Goal: Task Accomplishment & Management: Complete application form

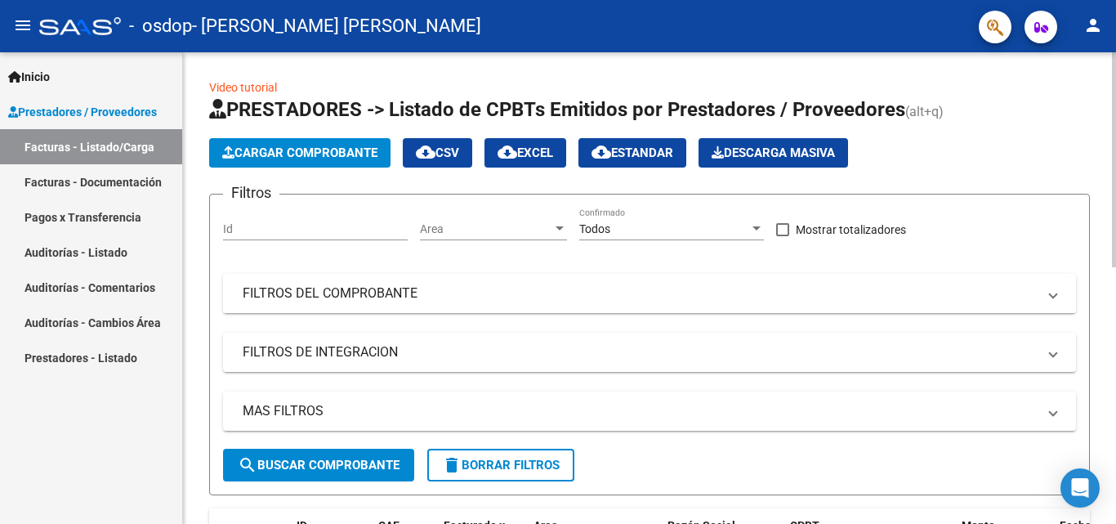
click at [1054, 293] on span at bounding box center [1053, 293] width 7 height 18
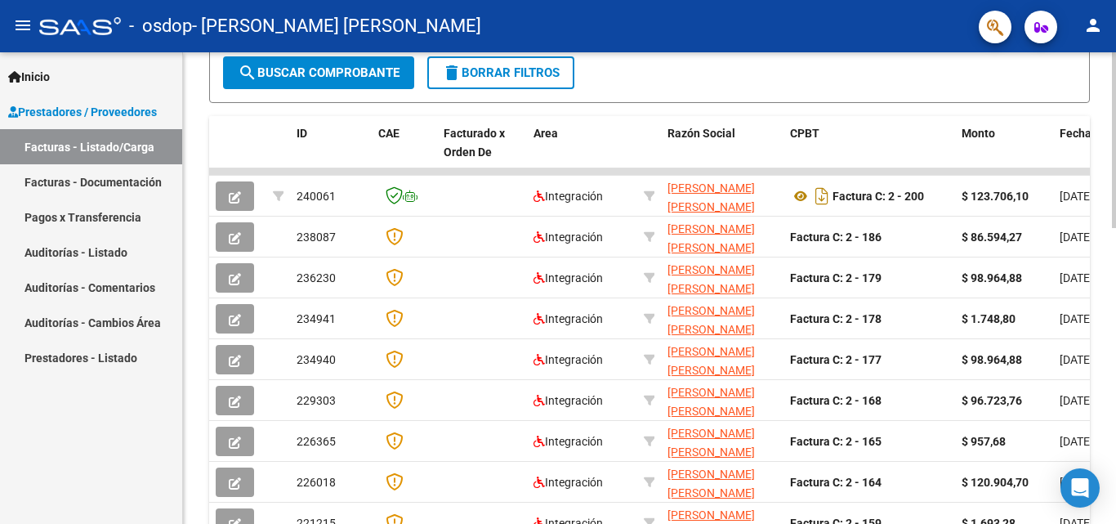
scroll to position [622, 0]
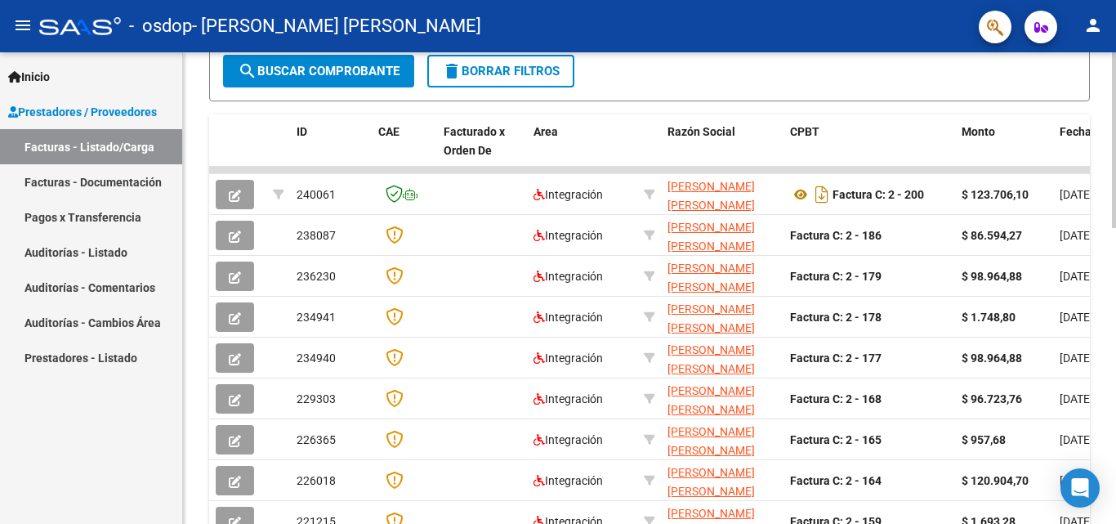
click at [1116, 452] on div at bounding box center [1114, 376] width 4 height 176
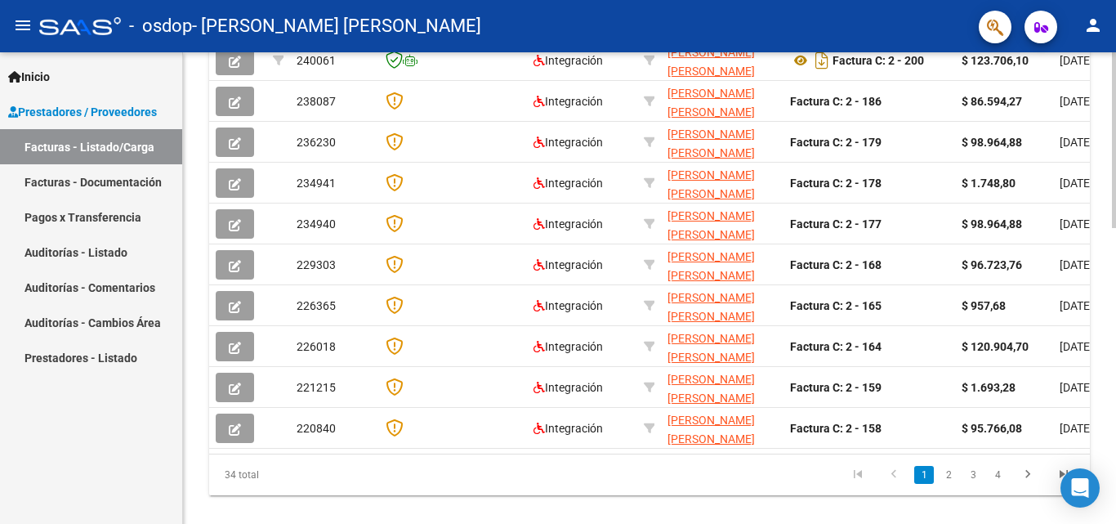
scroll to position [760, 0]
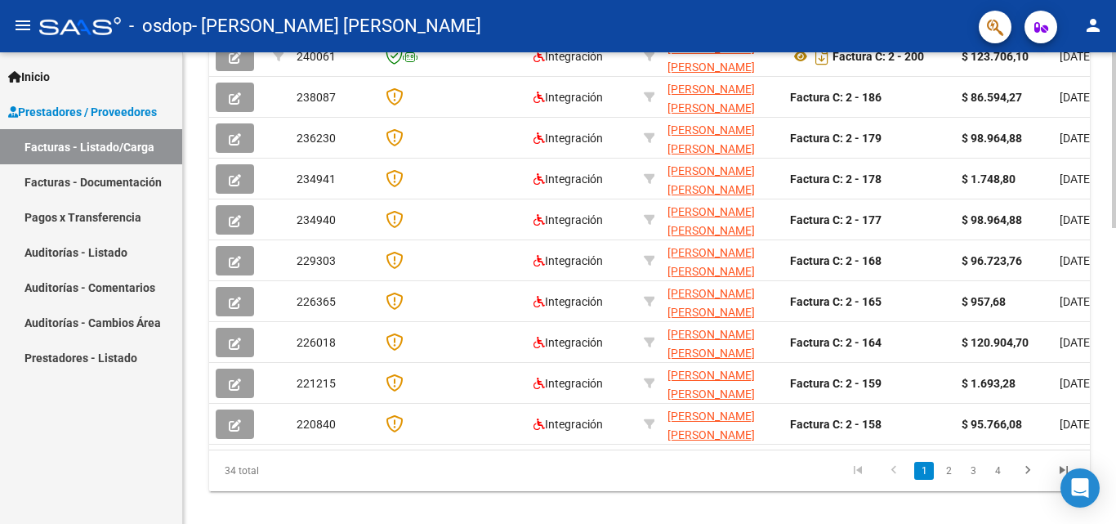
click at [1116, 494] on div at bounding box center [1114, 429] width 4 height 176
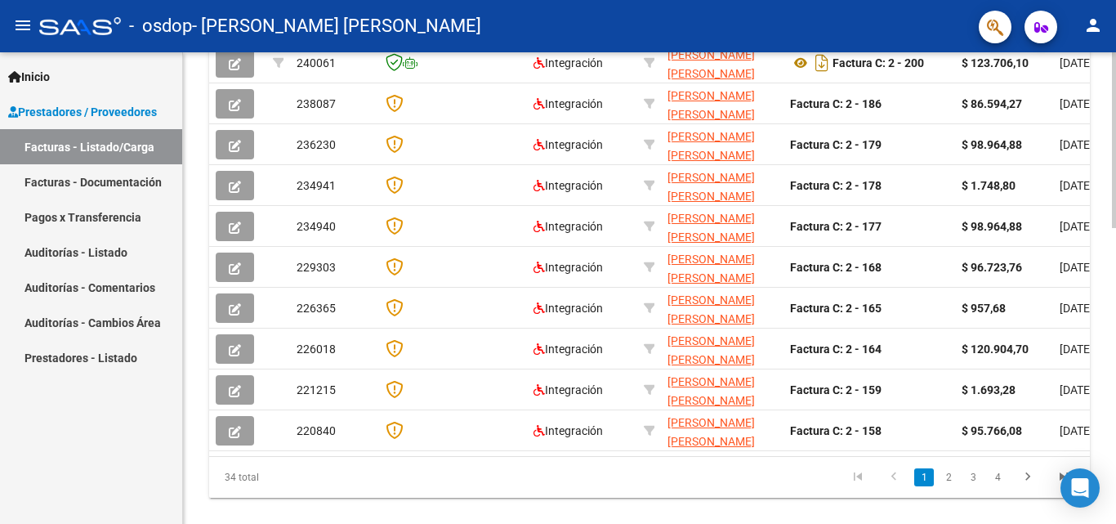
scroll to position [751, 0]
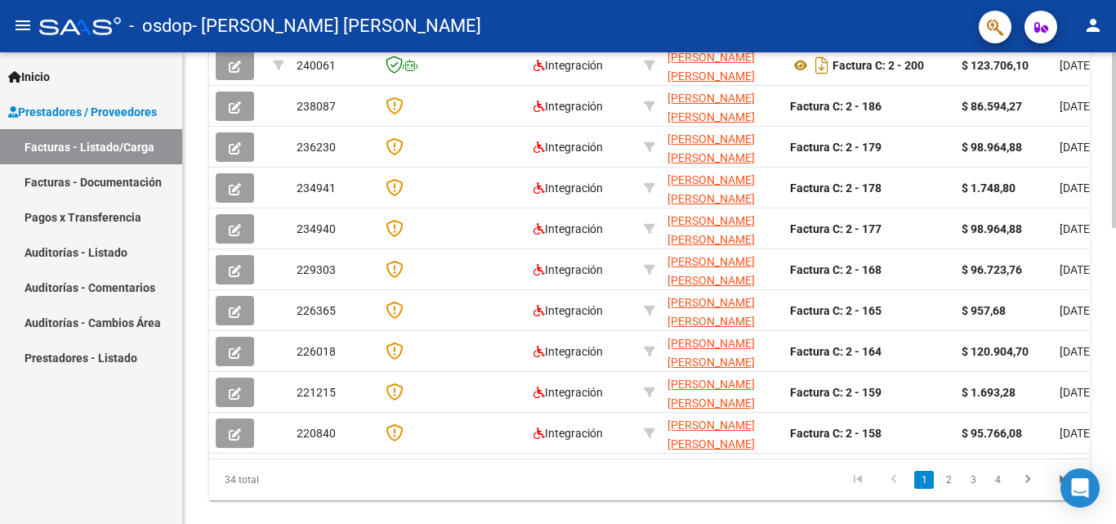
click at [1115, 491] on div at bounding box center [1114, 426] width 4 height 176
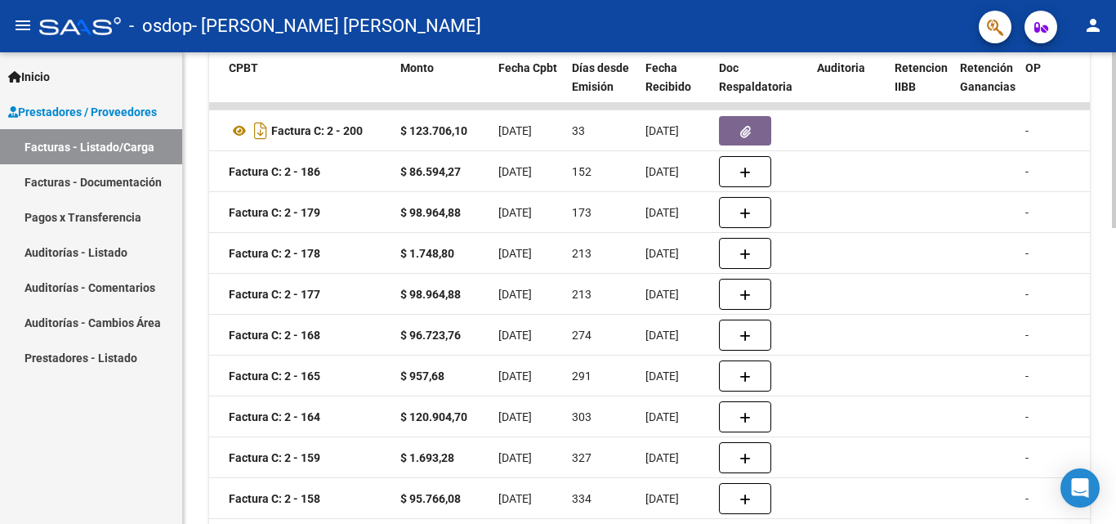
scroll to position [659, 0]
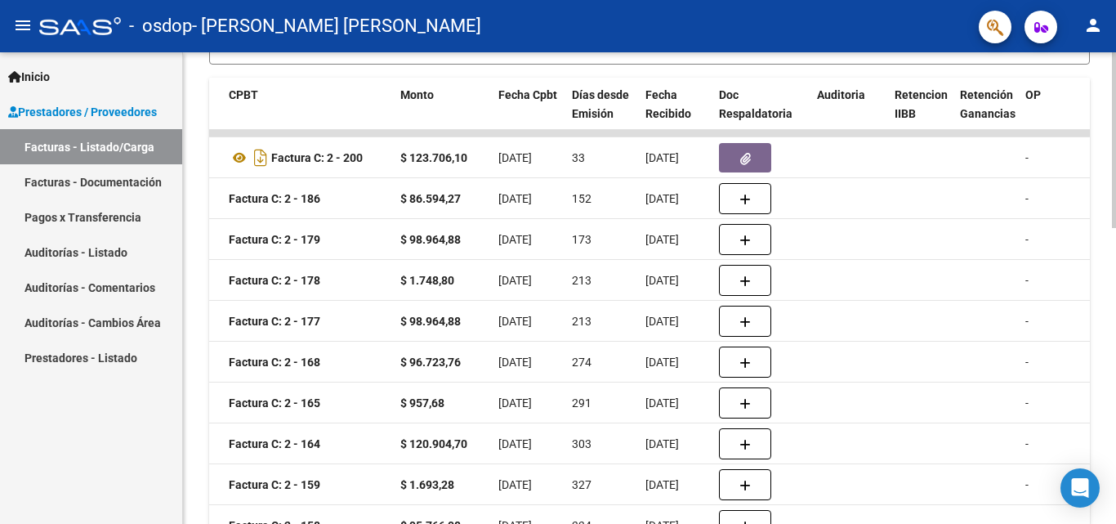
click at [1111, 392] on div "Video tutorial PRESTADORES -> Listado de CPBTs Emitidos por Prestadores / Prove…" at bounding box center [651, 19] width 937 height 1251
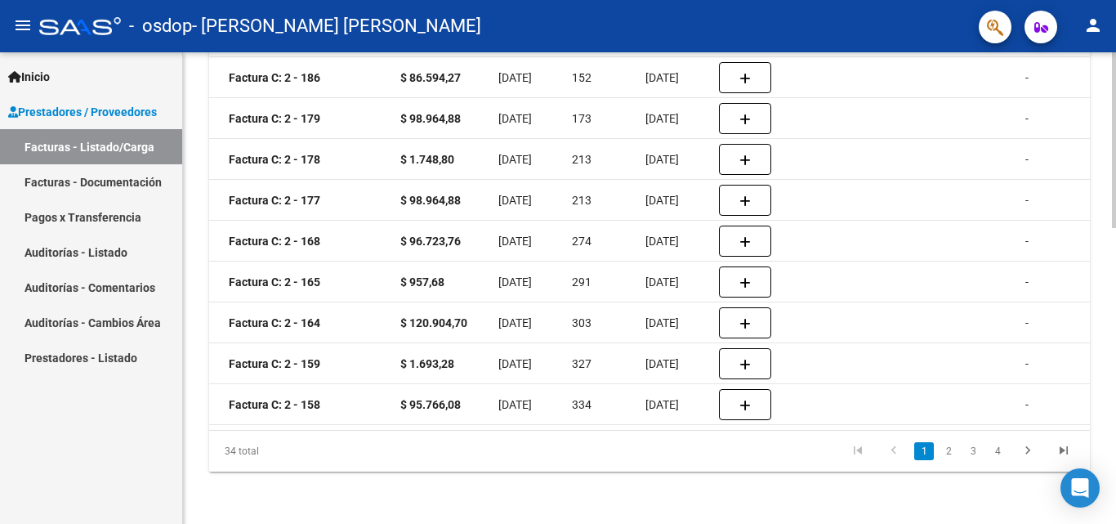
click at [1116, 415] on div at bounding box center [1114, 436] width 4 height 176
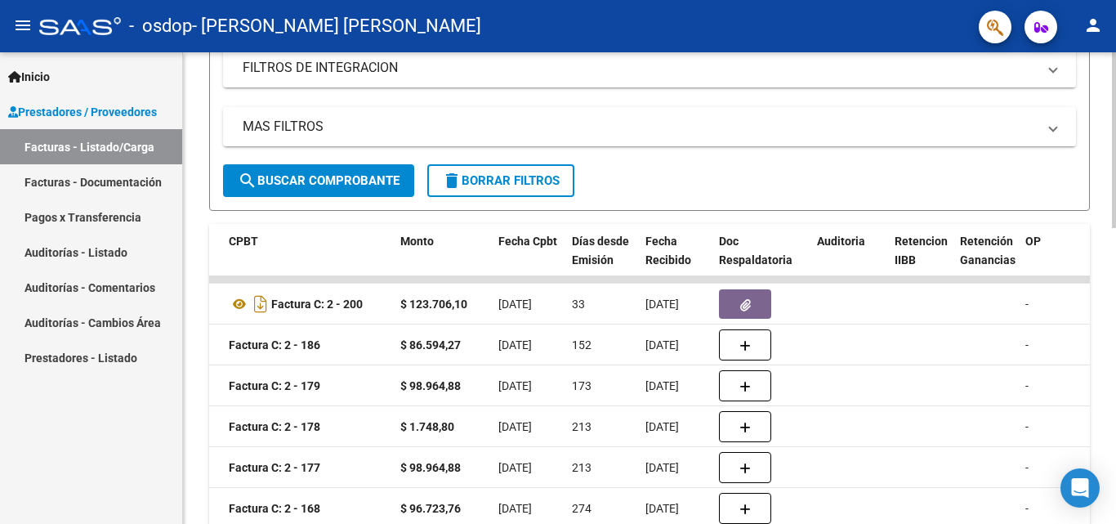
scroll to position [493, 0]
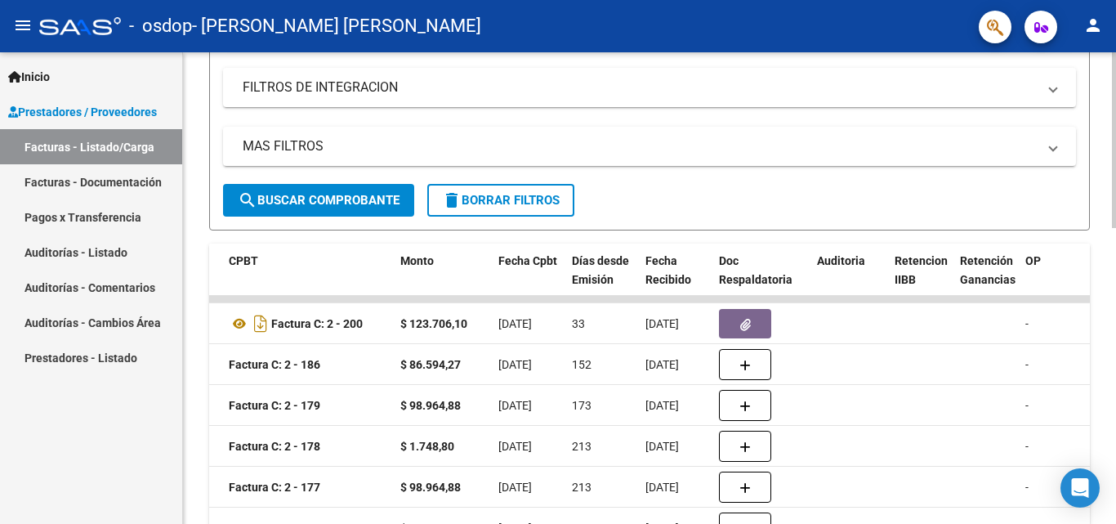
click at [1116, 299] on div at bounding box center [1114, 327] width 4 height 176
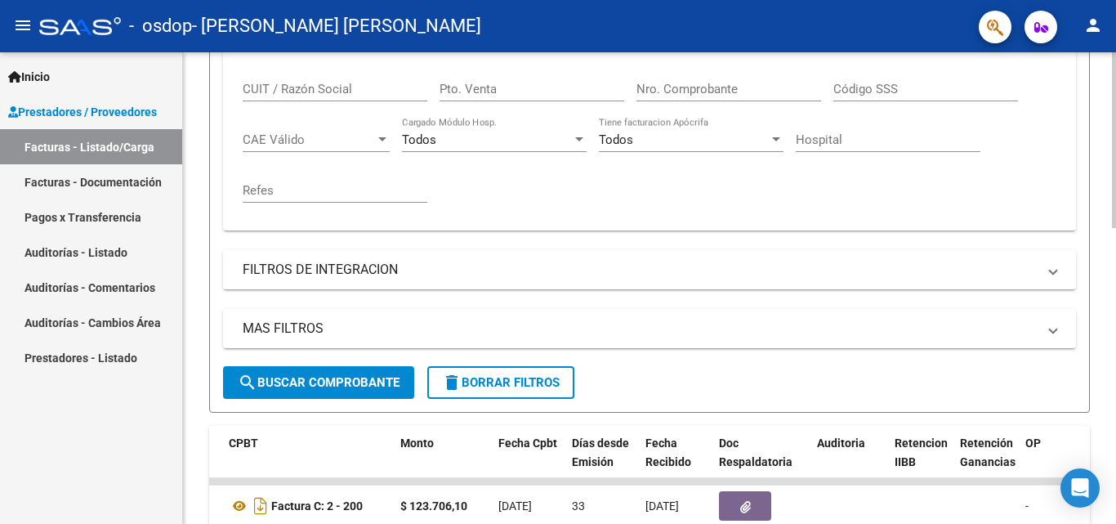
scroll to position [210, 0]
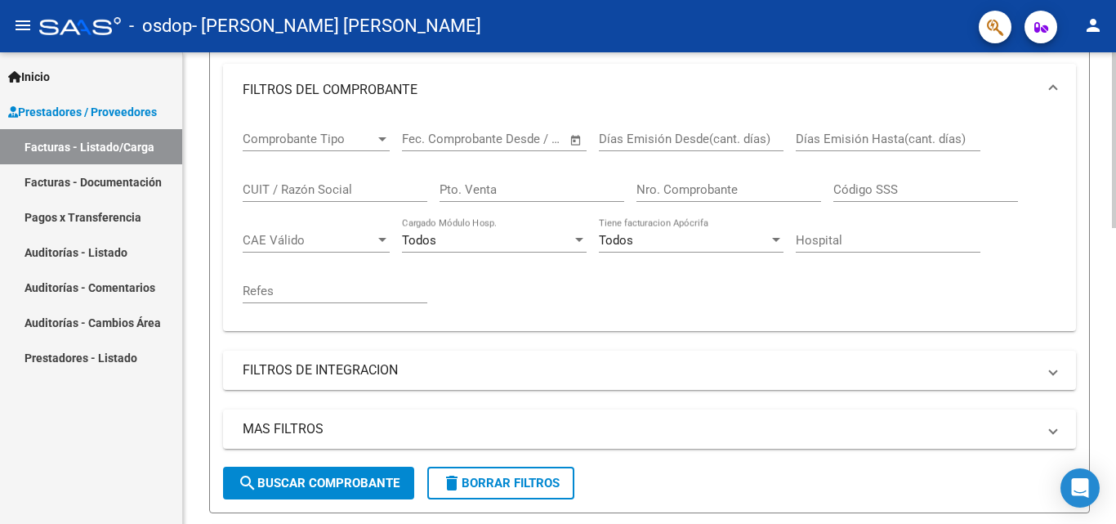
click at [1114, 194] on div at bounding box center [1114, 220] width 4 height 176
click at [369, 189] on input "CUIT / Razón Social" at bounding box center [335, 189] width 185 height 15
click at [382, 140] on div at bounding box center [382, 139] width 8 height 4
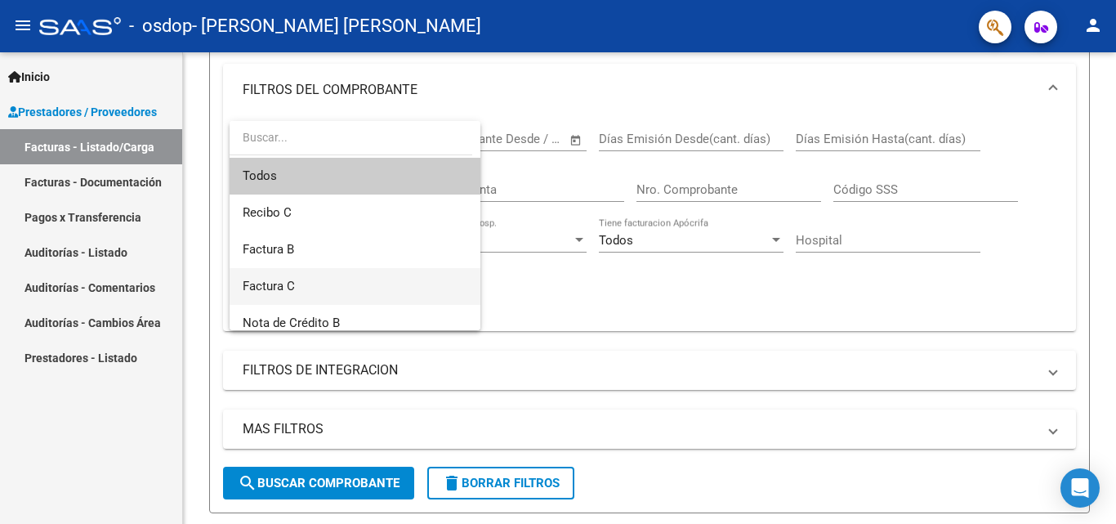
click at [299, 288] on span "Factura C" at bounding box center [355, 286] width 225 height 37
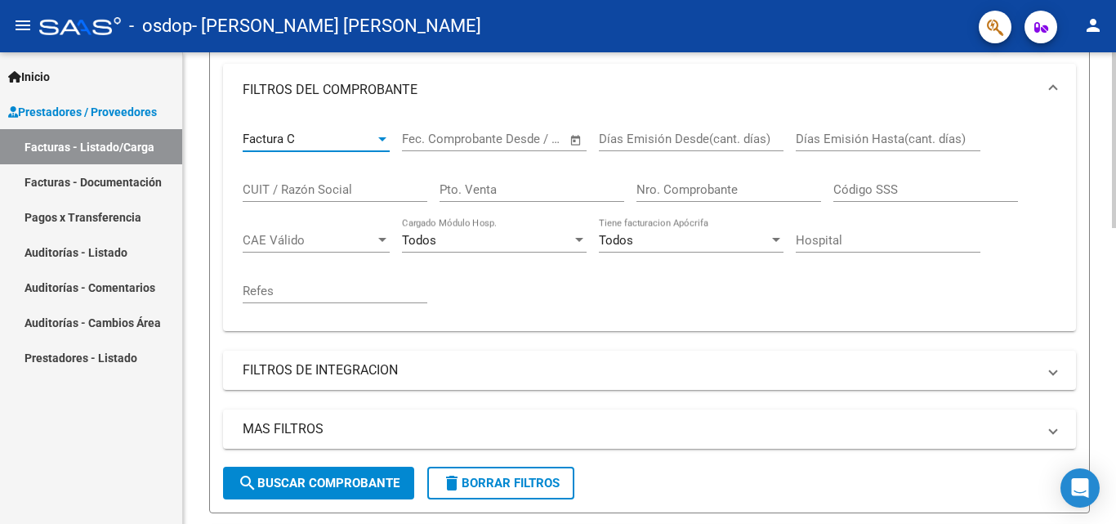
click at [576, 144] on span "Open calendar" at bounding box center [576, 140] width 39 height 39
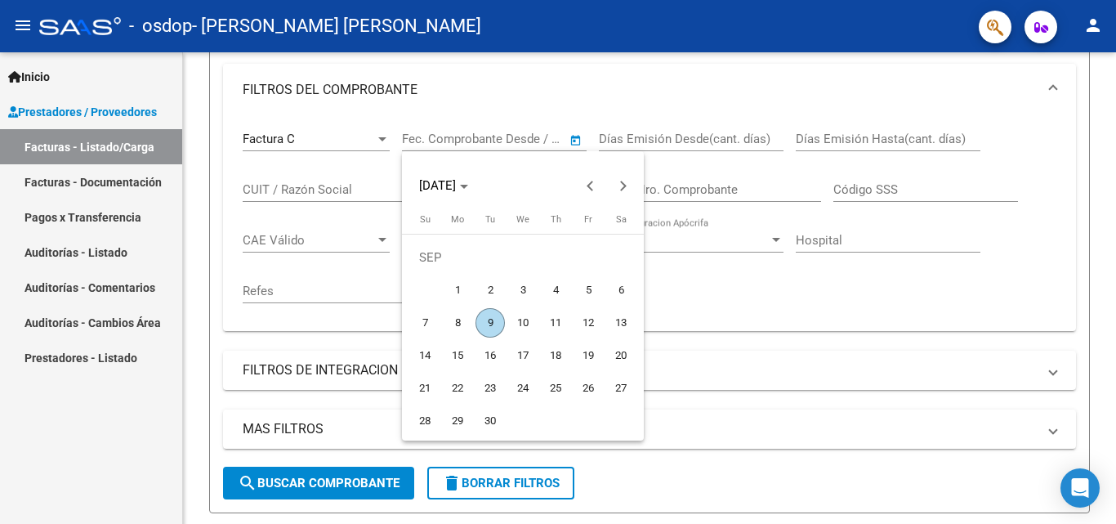
click at [491, 338] on button "9" at bounding box center [490, 322] width 33 height 33
type input "[DATE]"
click at [575, 102] on div at bounding box center [558, 262] width 1116 height 524
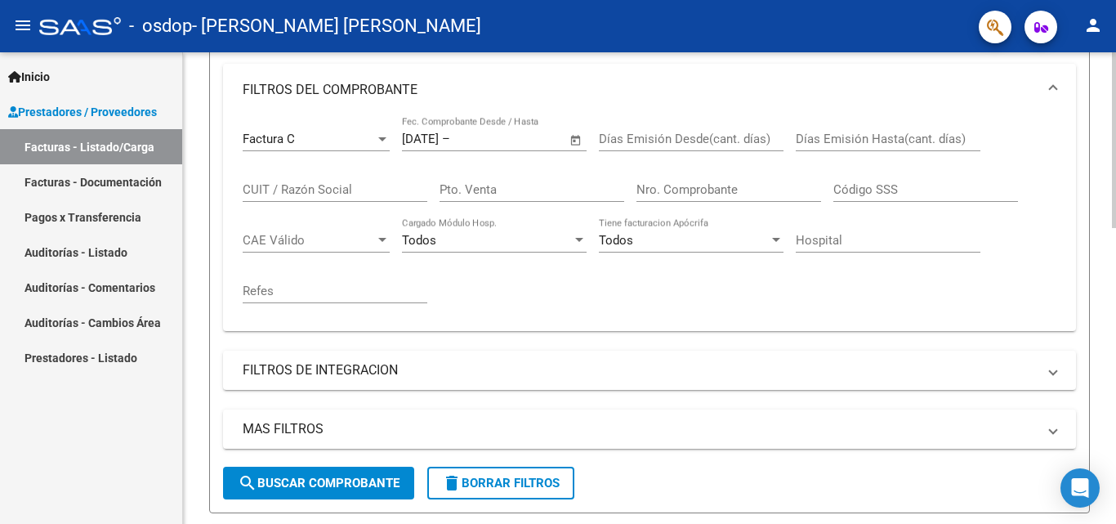
click at [753, 143] on input "Días Emisión Desde(cant. días)" at bounding box center [691, 139] width 185 height 15
click at [872, 191] on input "Código SSS" at bounding box center [926, 189] width 185 height 15
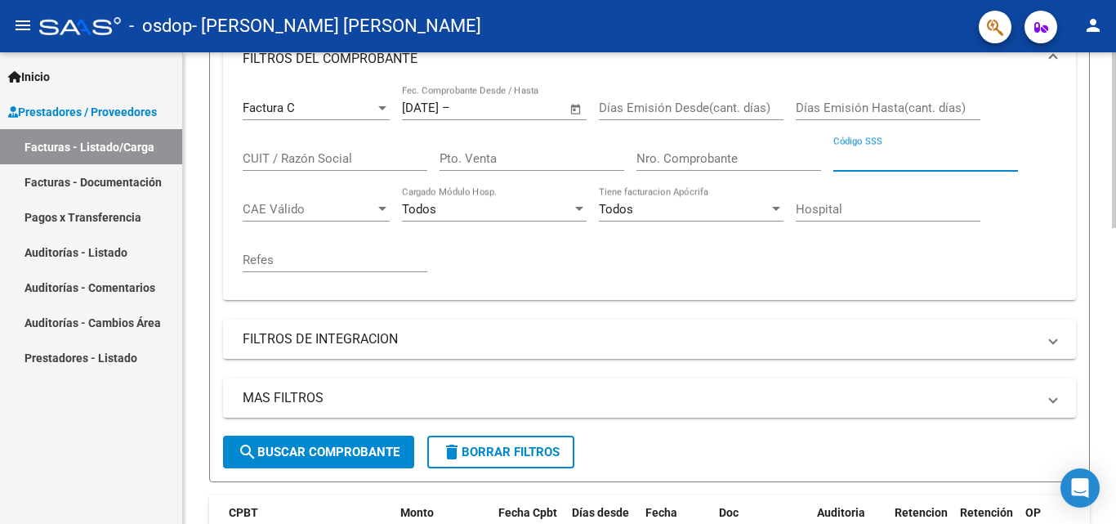
scroll to position [221, 0]
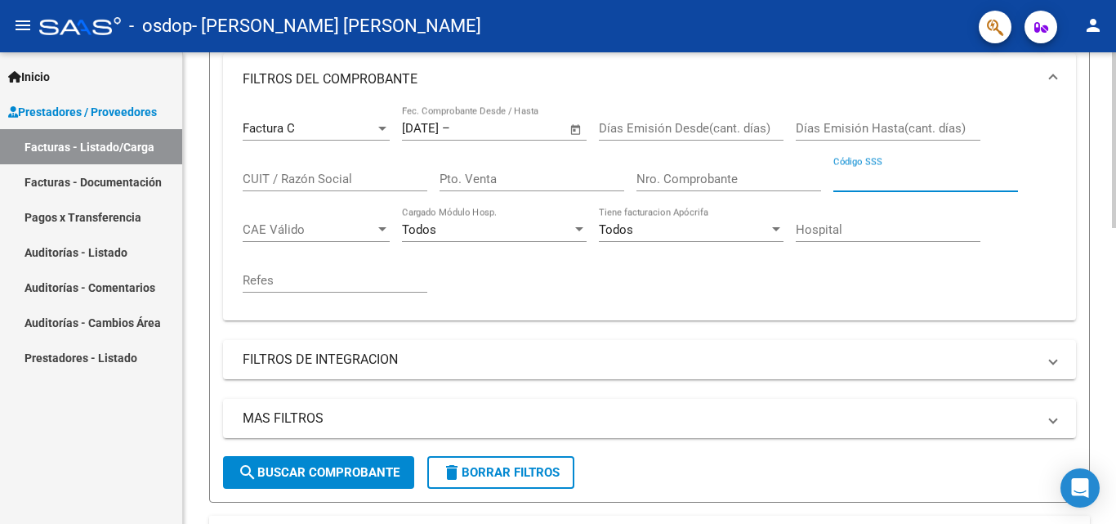
click at [1111, 233] on div "Video tutorial PRESTADORES -> Listado de CPBTs Emitidos por Prestadores / Prove…" at bounding box center [651, 457] width 937 height 1251
click at [1054, 356] on span at bounding box center [1053, 360] width 7 height 18
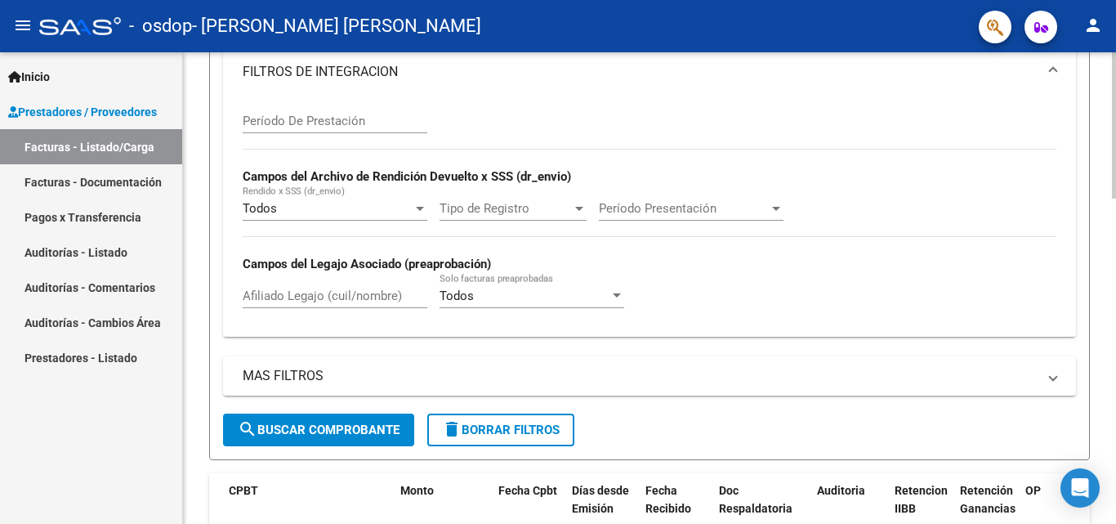
scroll to position [517, 0]
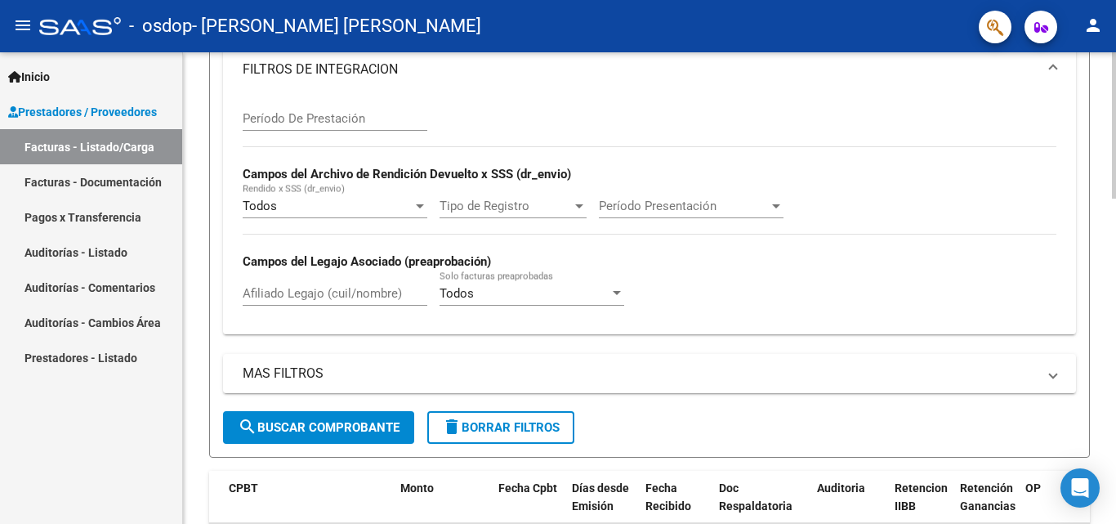
click at [1116, 337] on div at bounding box center [1114, 288] width 4 height 146
click at [615, 293] on div at bounding box center [617, 293] width 8 height 4
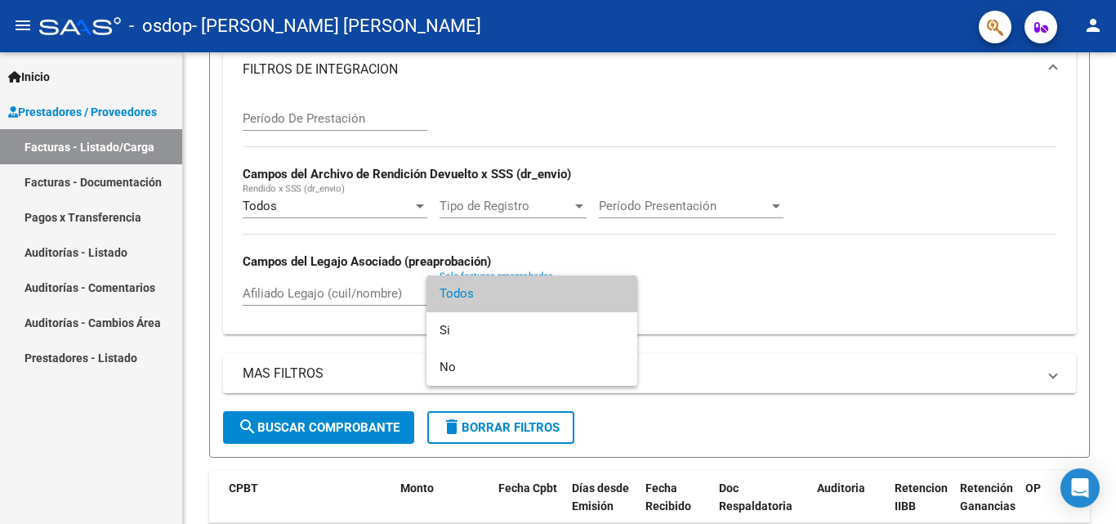
click at [701, 257] on div at bounding box center [558, 262] width 1116 height 524
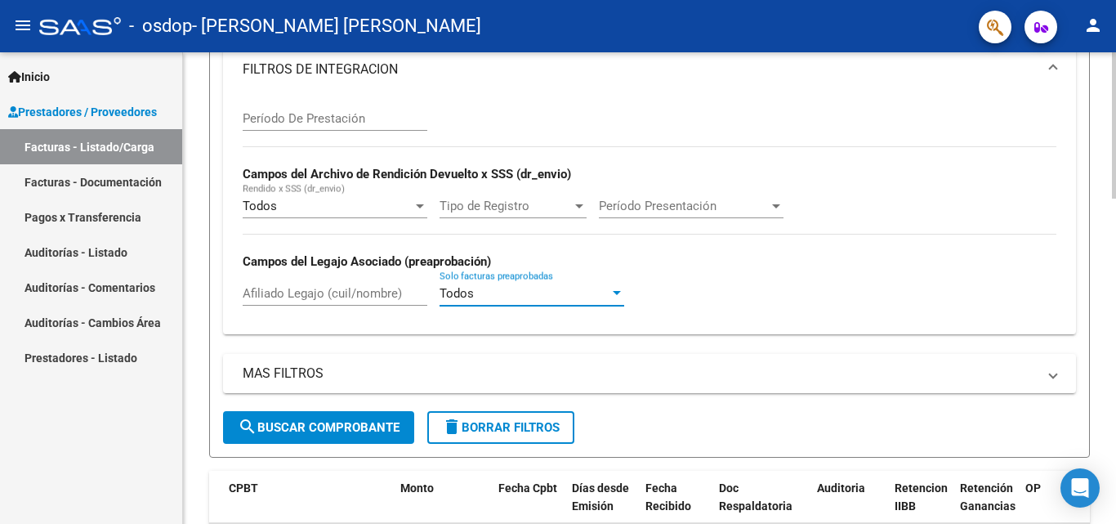
click at [615, 290] on div at bounding box center [617, 293] width 15 height 13
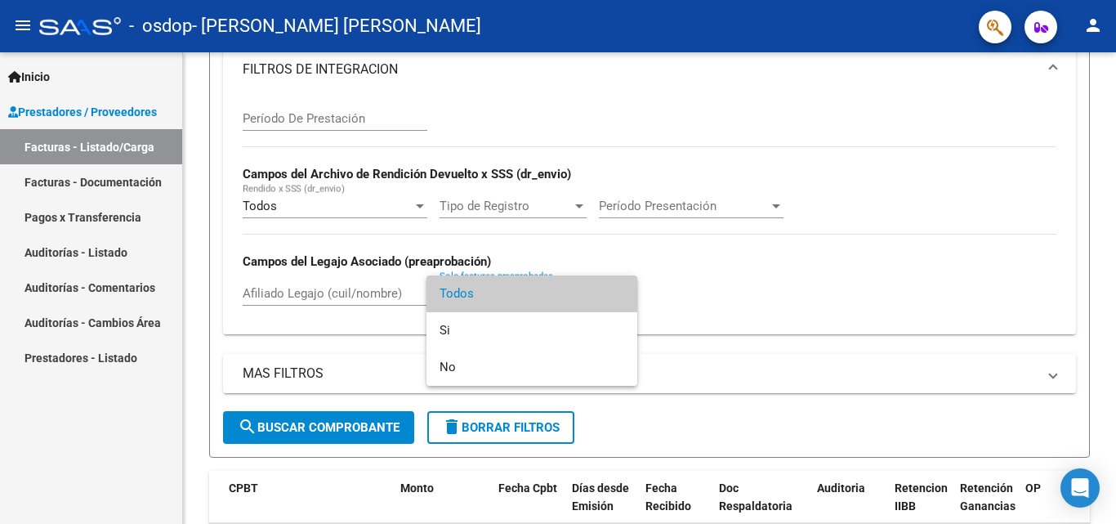
click at [724, 277] on div at bounding box center [558, 262] width 1116 height 524
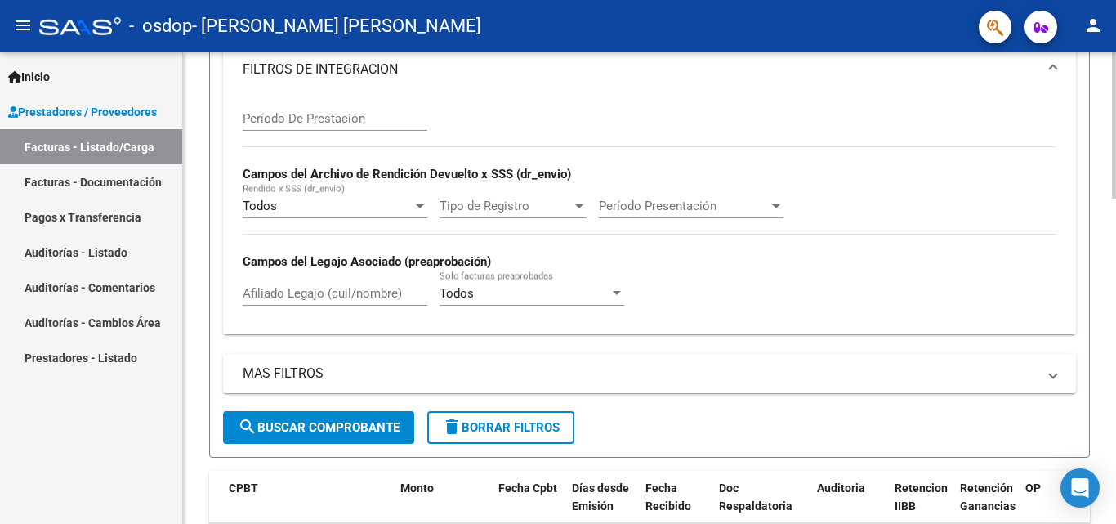
click at [1059, 381] on mat-expansion-panel-header "MAS FILTROS" at bounding box center [649, 373] width 853 height 39
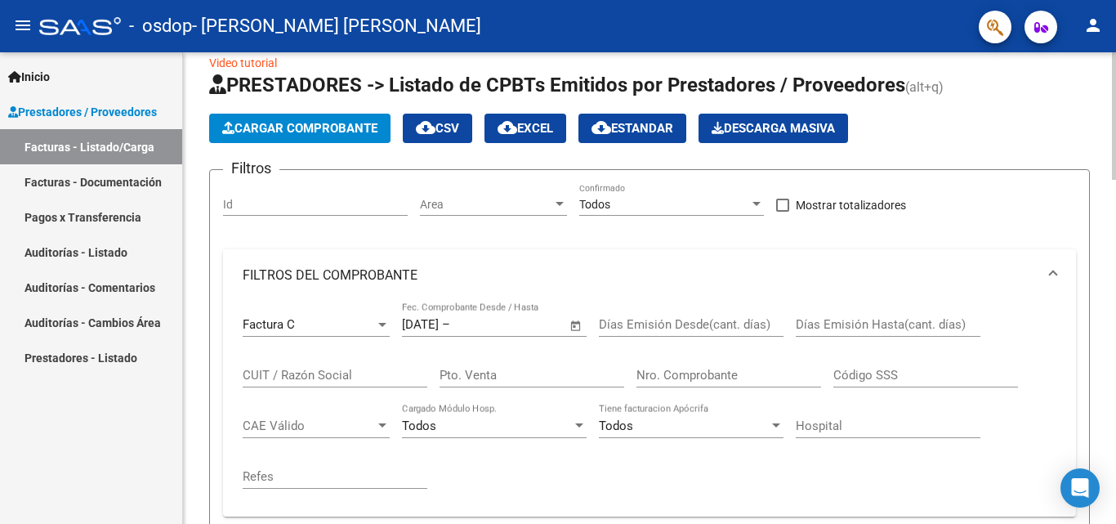
scroll to position [0, 0]
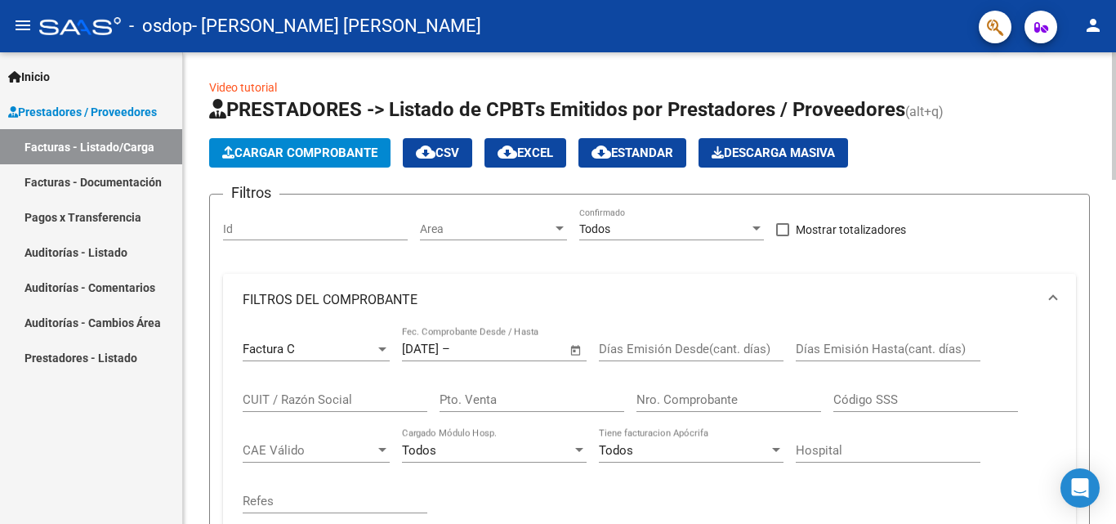
click at [1112, 100] on div at bounding box center [1114, 115] width 4 height 127
click at [286, 223] on input "Id" at bounding box center [315, 229] width 185 height 14
click at [559, 230] on div at bounding box center [560, 228] width 8 height 4
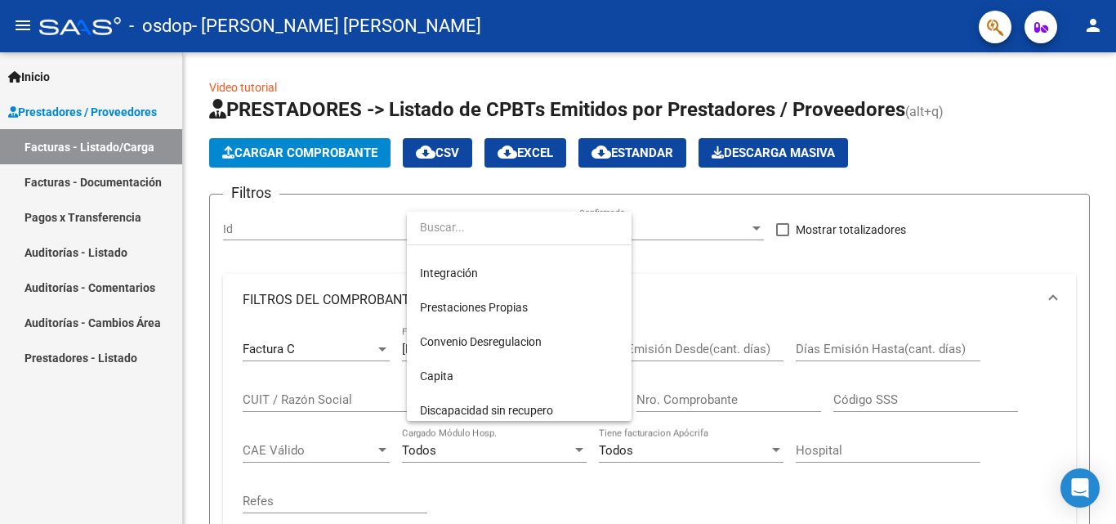
scroll to position [103, 0]
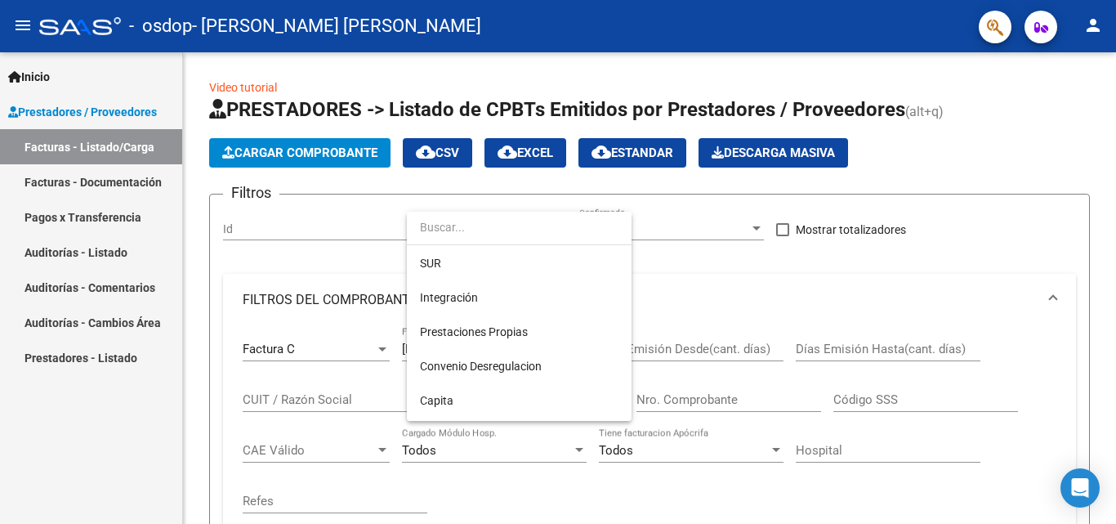
click at [681, 302] on div at bounding box center [558, 262] width 1116 height 524
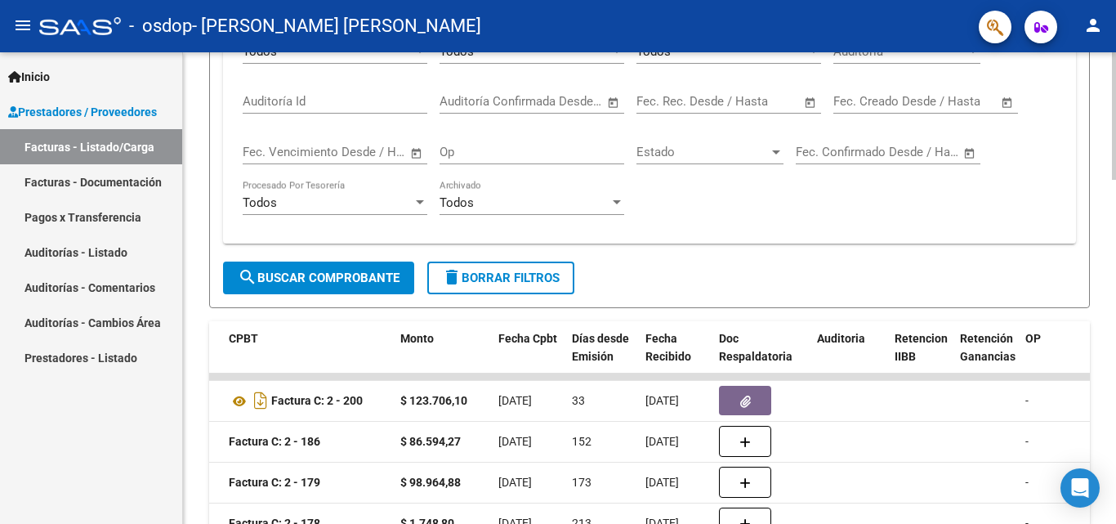
scroll to position [897, 0]
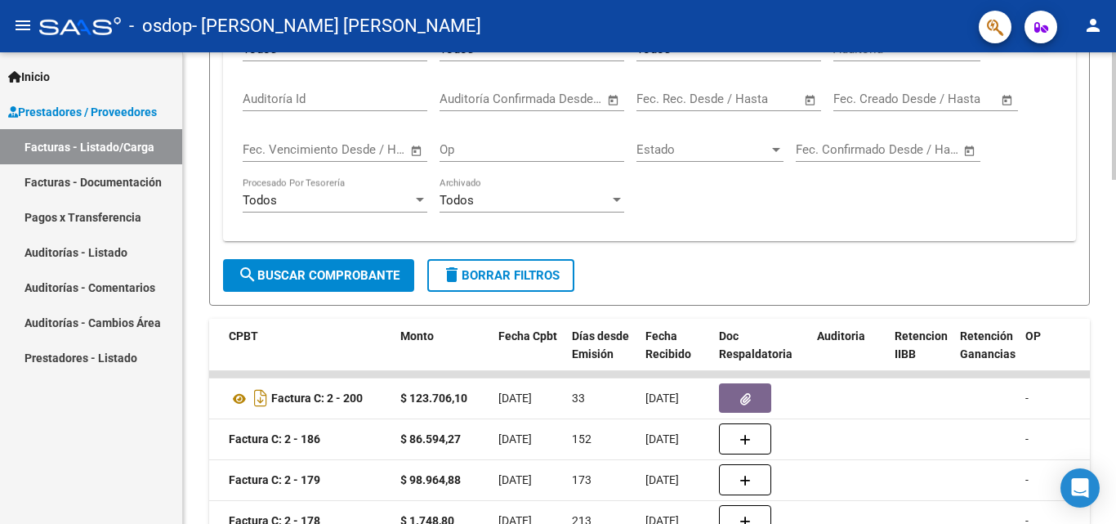
click at [1116, 409] on div at bounding box center [1114, 360] width 4 height 127
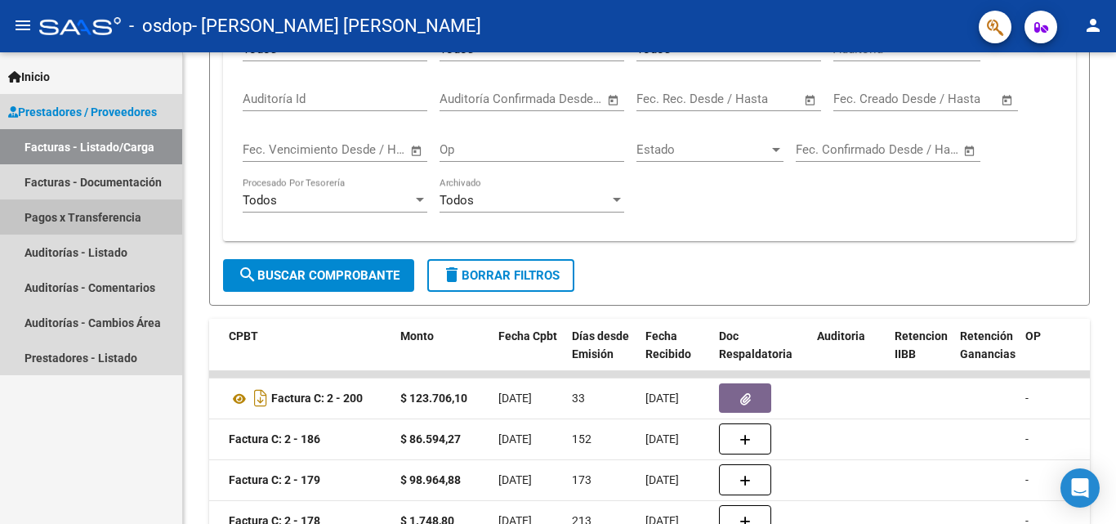
click at [116, 222] on link "Pagos x Transferencia" at bounding box center [91, 216] width 182 height 35
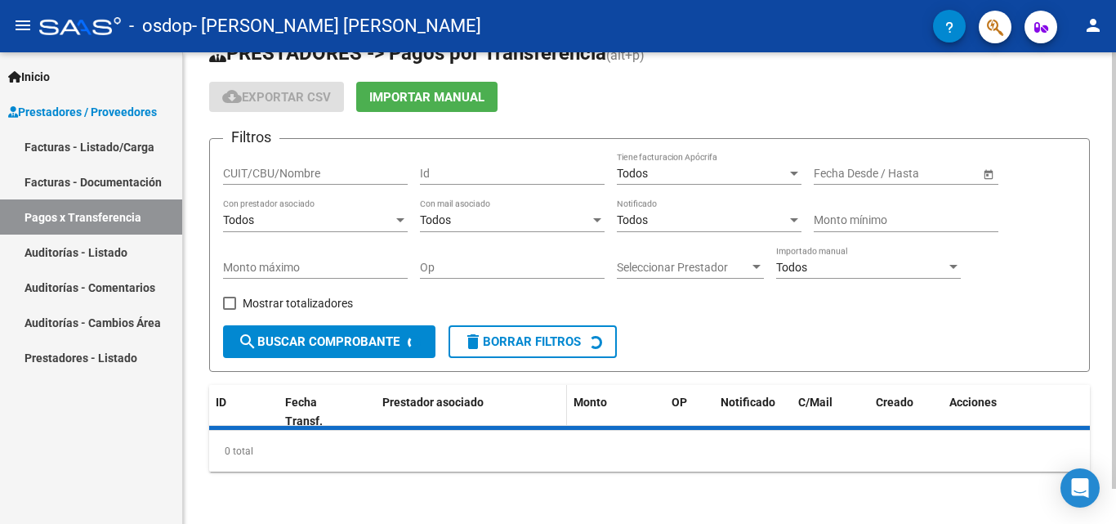
scroll to position [75, 0]
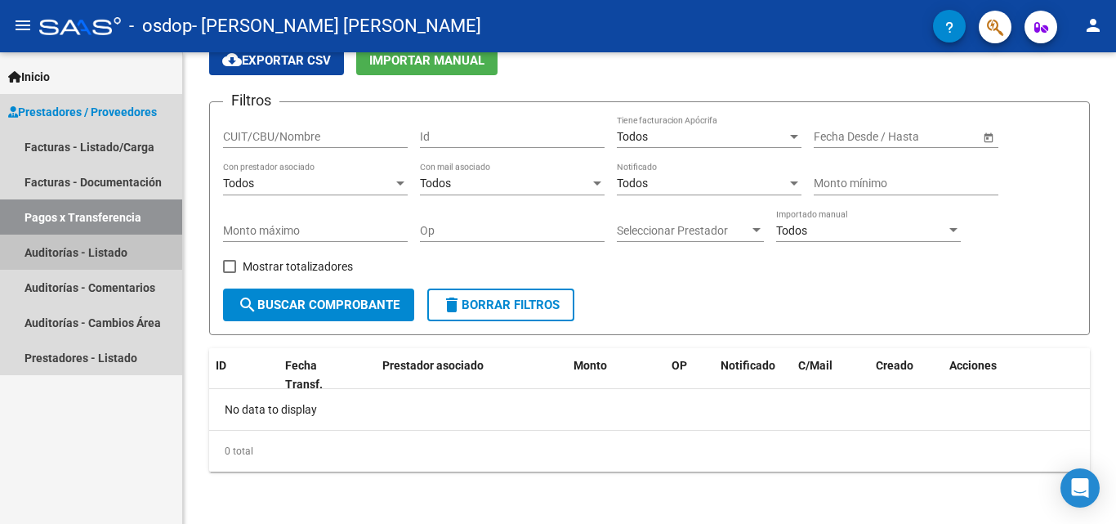
click at [112, 257] on link "Auditorías - Listado" at bounding box center [91, 252] width 182 height 35
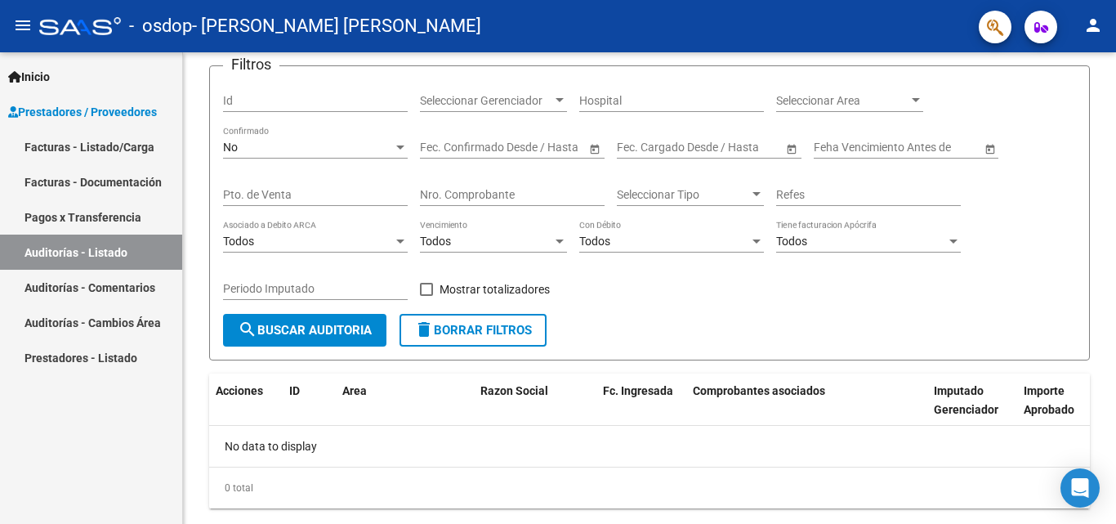
scroll to position [147, 0]
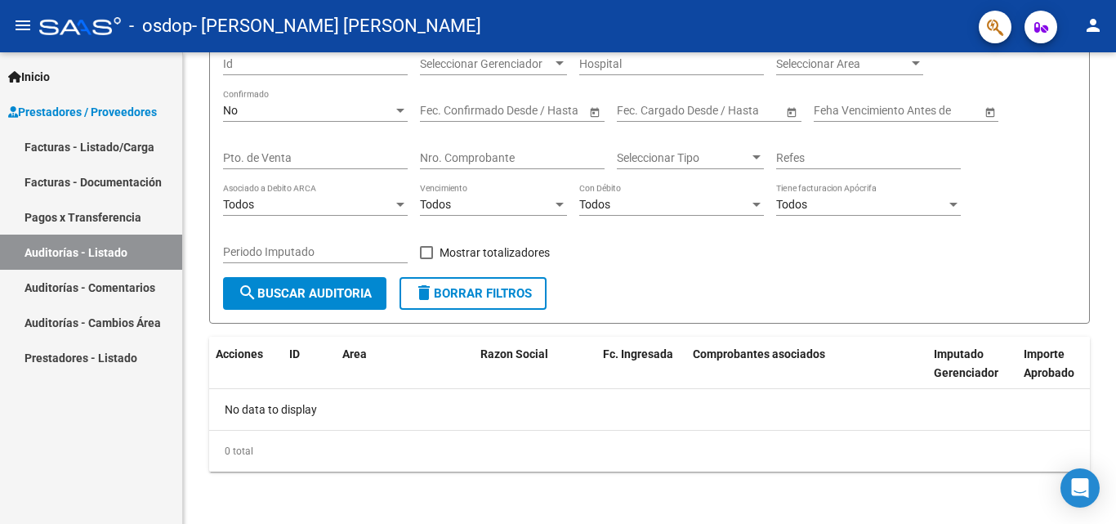
click at [98, 292] on link "Auditorías - Comentarios" at bounding box center [91, 287] width 182 height 35
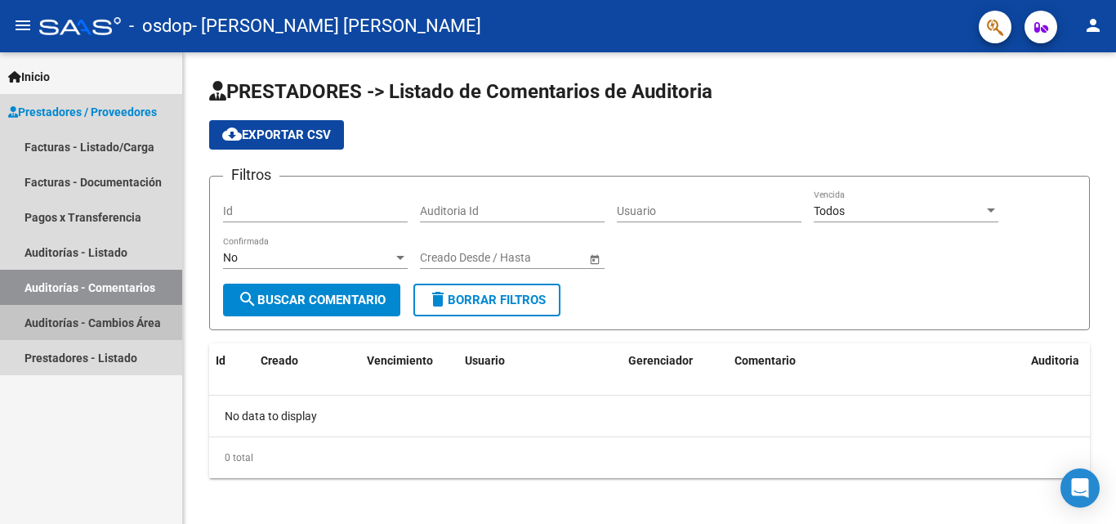
click at [99, 324] on link "Auditorías - Cambios Área" at bounding box center [91, 322] width 182 height 35
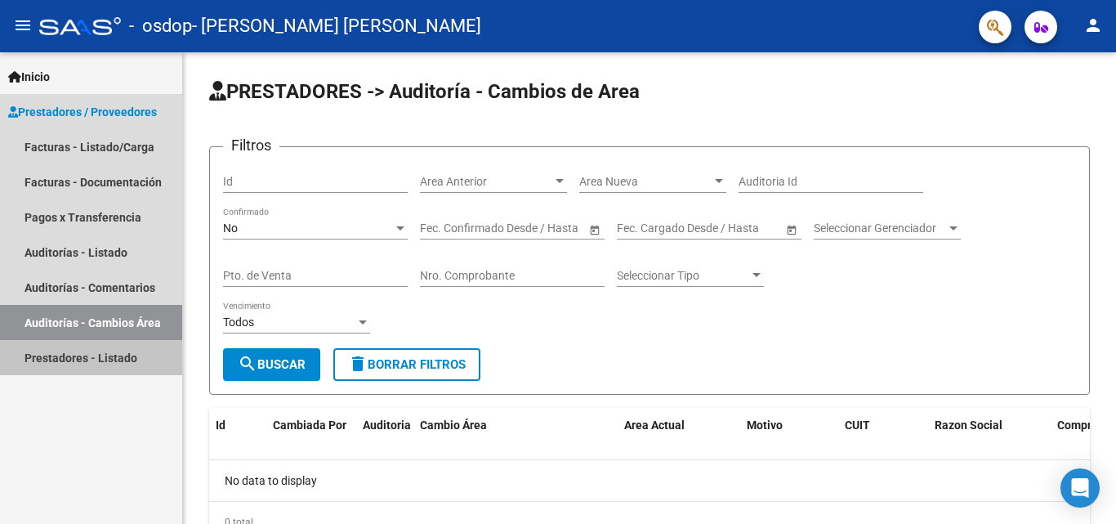
click at [105, 358] on link "Prestadores - Listado" at bounding box center [91, 357] width 182 height 35
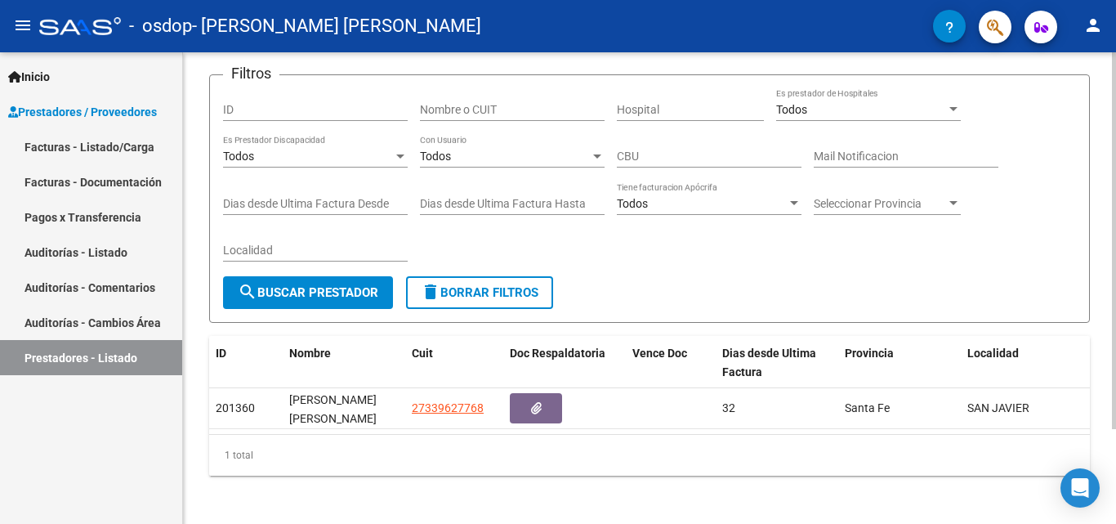
scroll to position [119, 0]
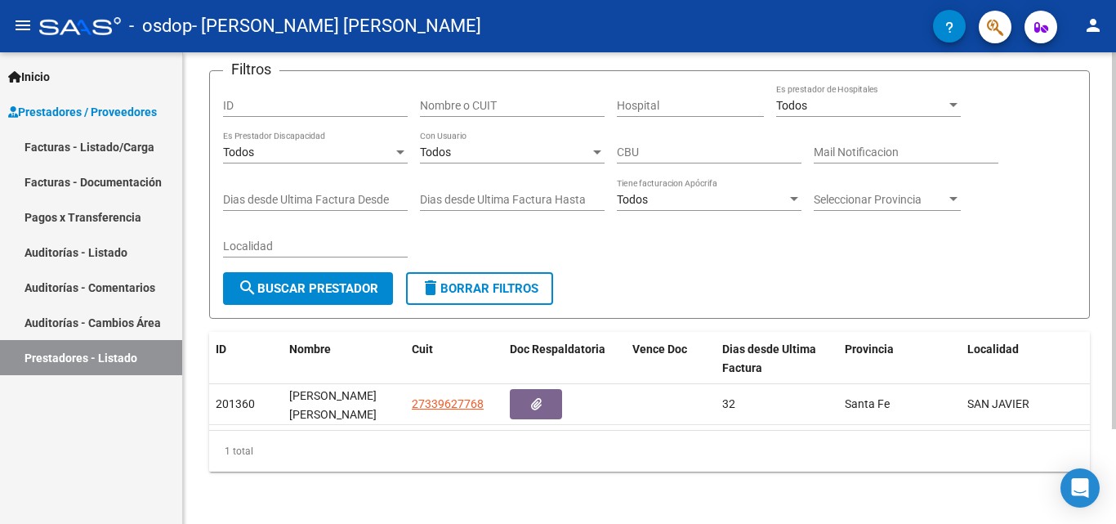
click at [1116, 394] on div at bounding box center [1114, 335] width 4 height 377
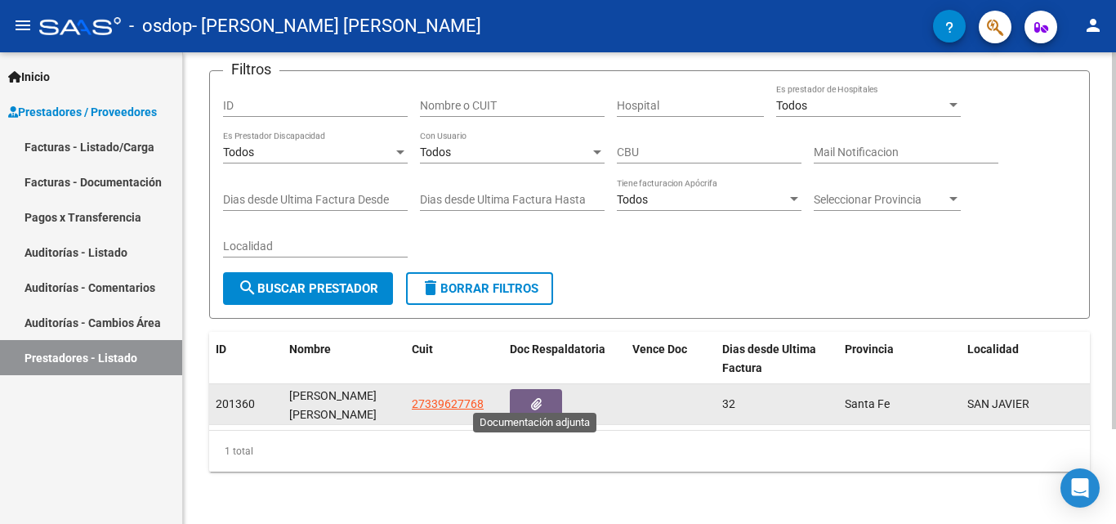
click at [535, 399] on button "button" at bounding box center [536, 404] width 52 height 30
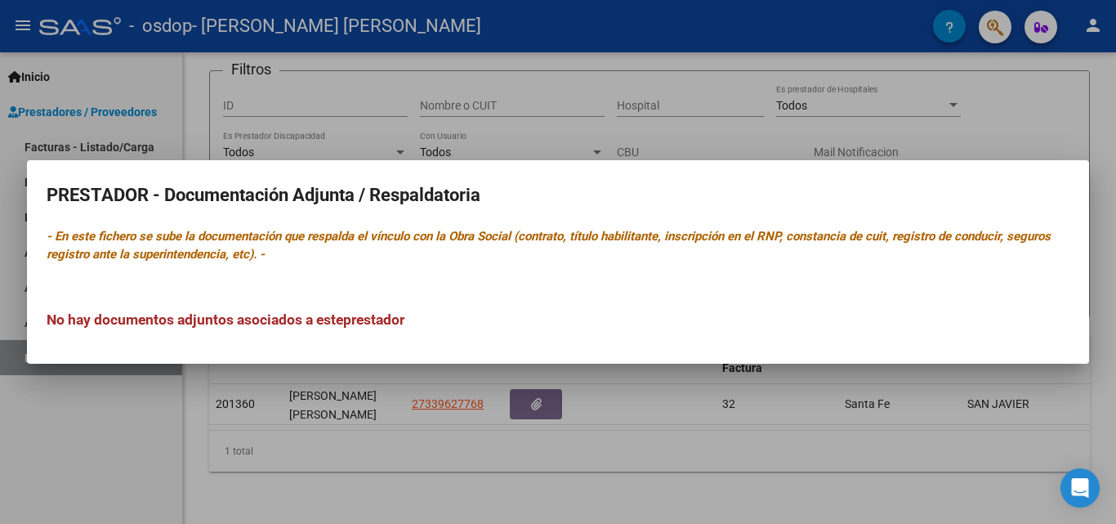
click at [544, 472] on div at bounding box center [558, 262] width 1116 height 524
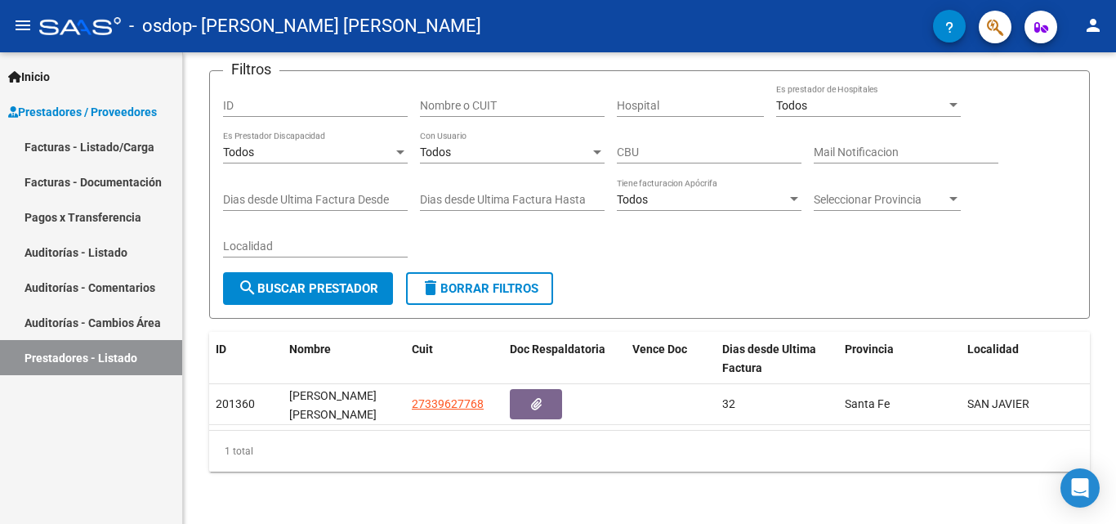
click at [103, 218] on link "Pagos x Transferencia" at bounding box center [91, 216] width 182 height 35
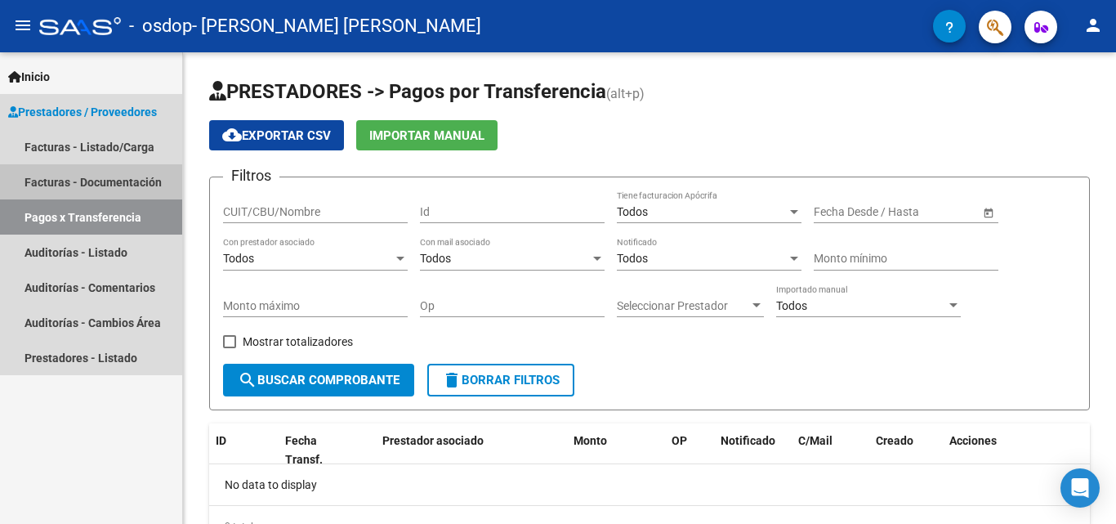
click at [100, 182] on link "Facturas - Documentación" at bounding box center [91, 181] width 182 height 35
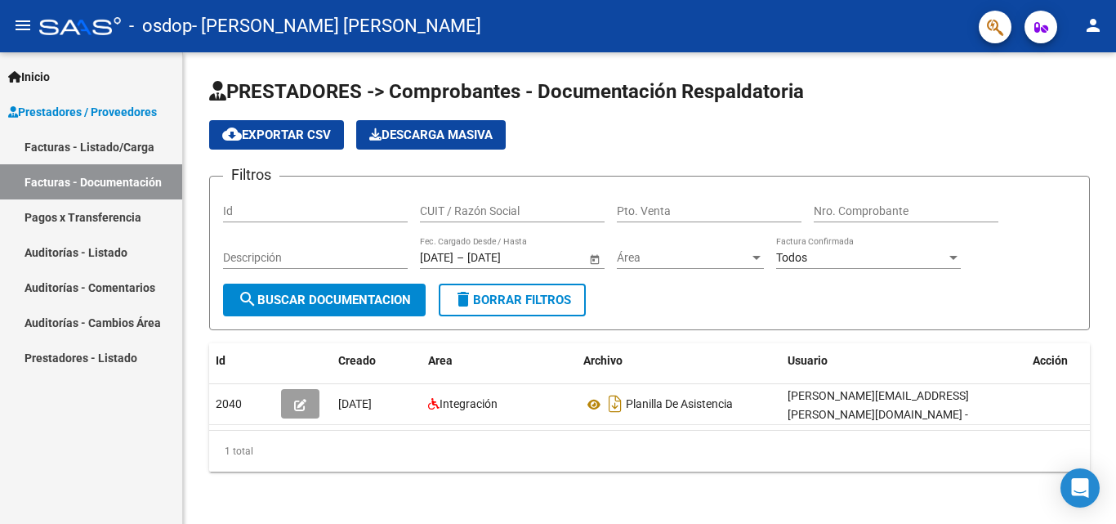
click at [100, 141] on link "Facturas - Listado/Carga" at bounding box center [91, 146] width 182 height 35
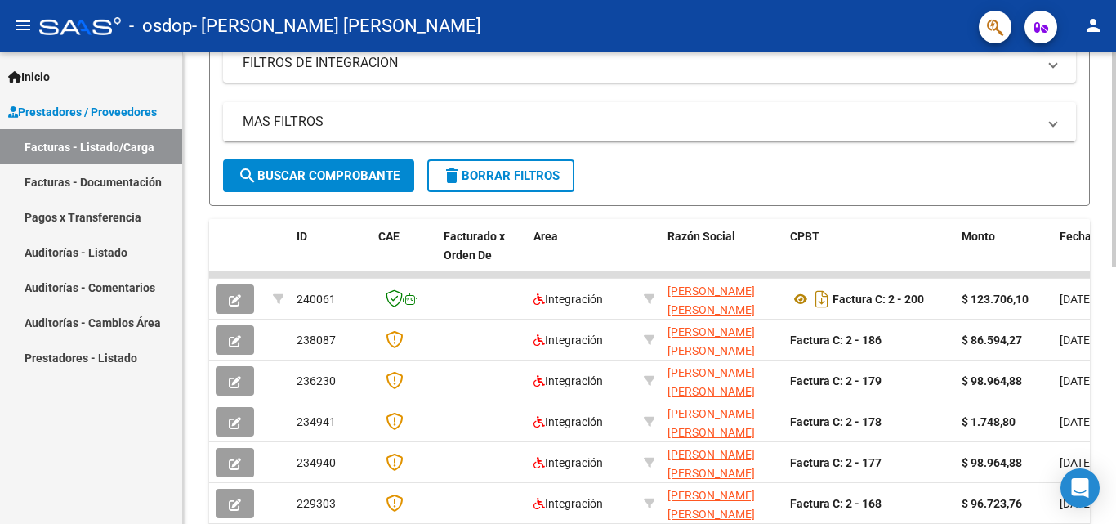
scroll to position [291, 0]
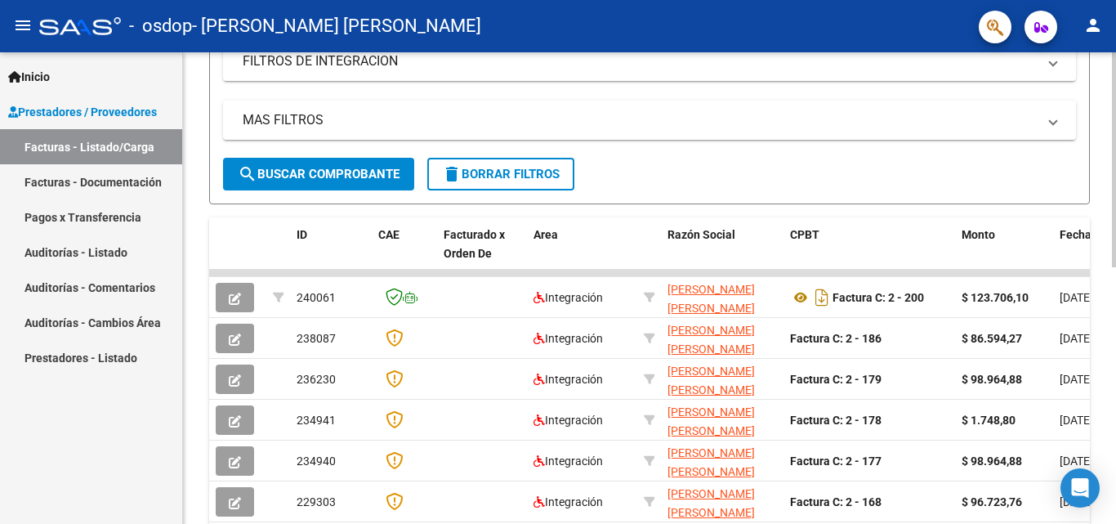
click at [1116, 368] on div at bounding box center [1114, 295] width 4 height 215
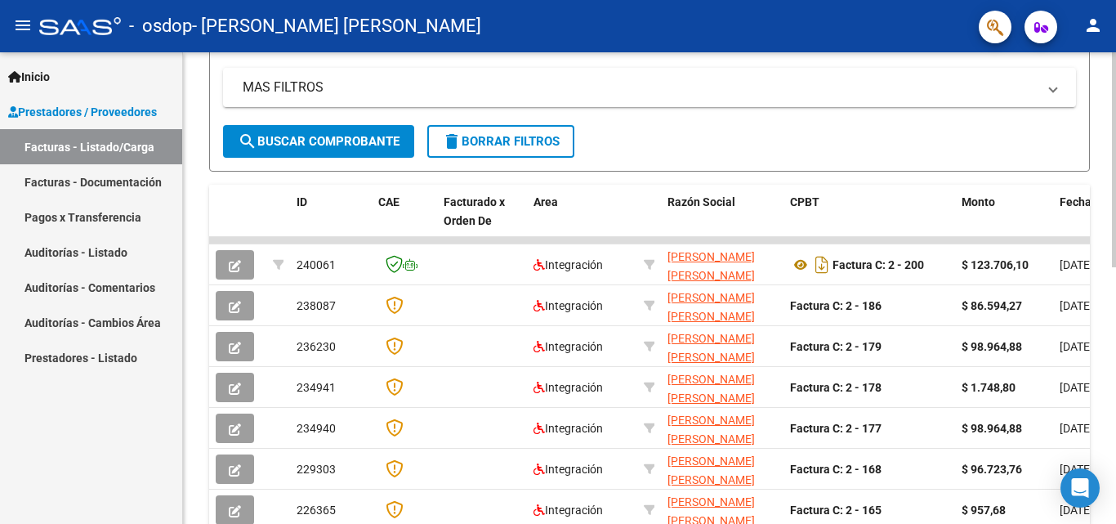
scroll to position [321, 0]
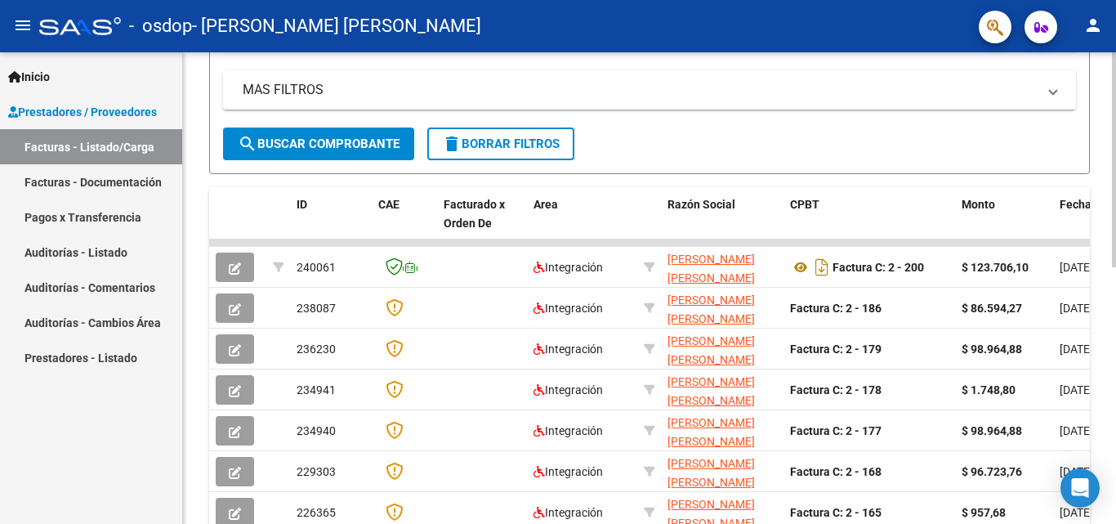
click at [1116, 382] on div at bounding box center [1114, 309] width 4 height 215
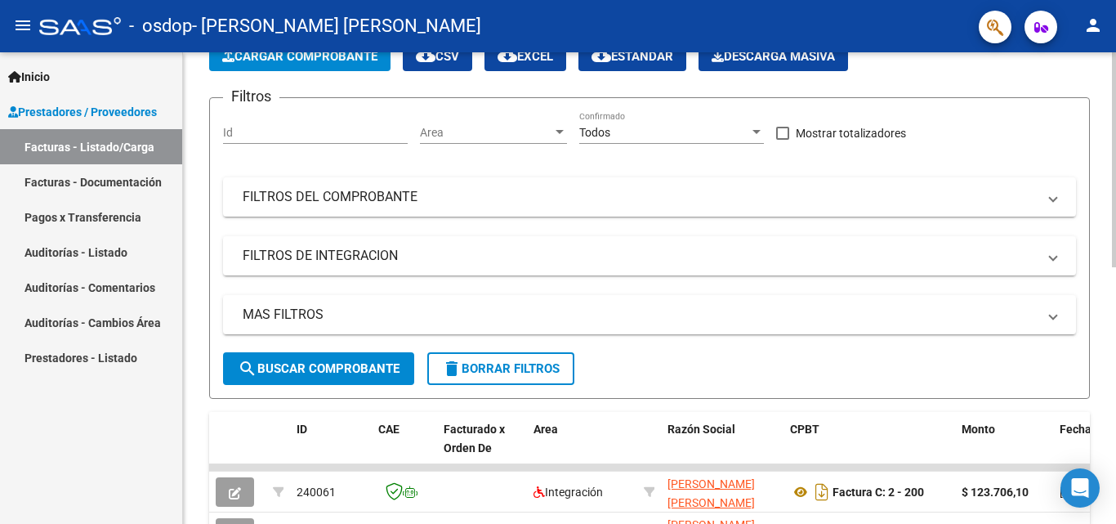
scroll to position [84, 0]
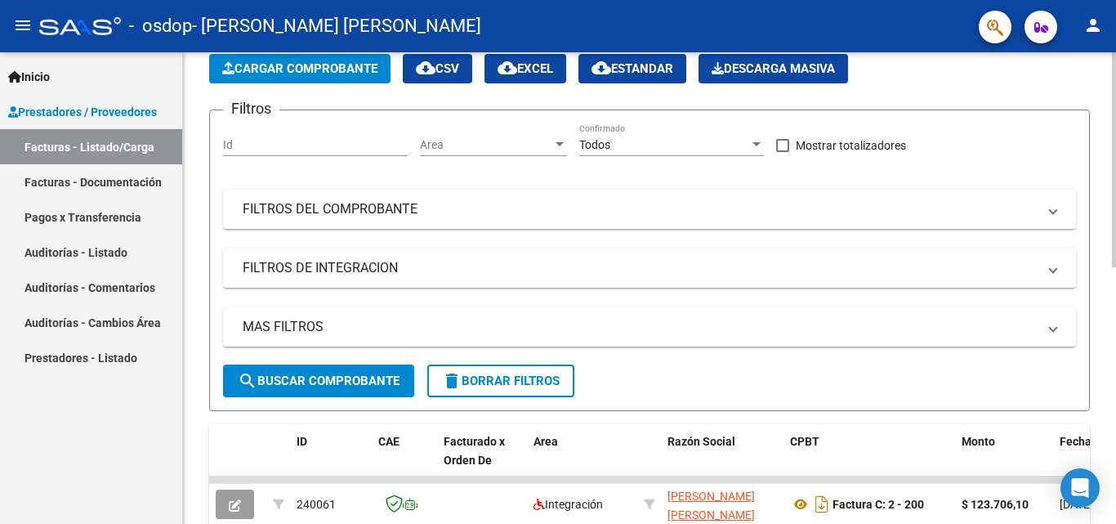
click at [1115, 274] on div at bounding box center [1114, 199] width 4 height 215
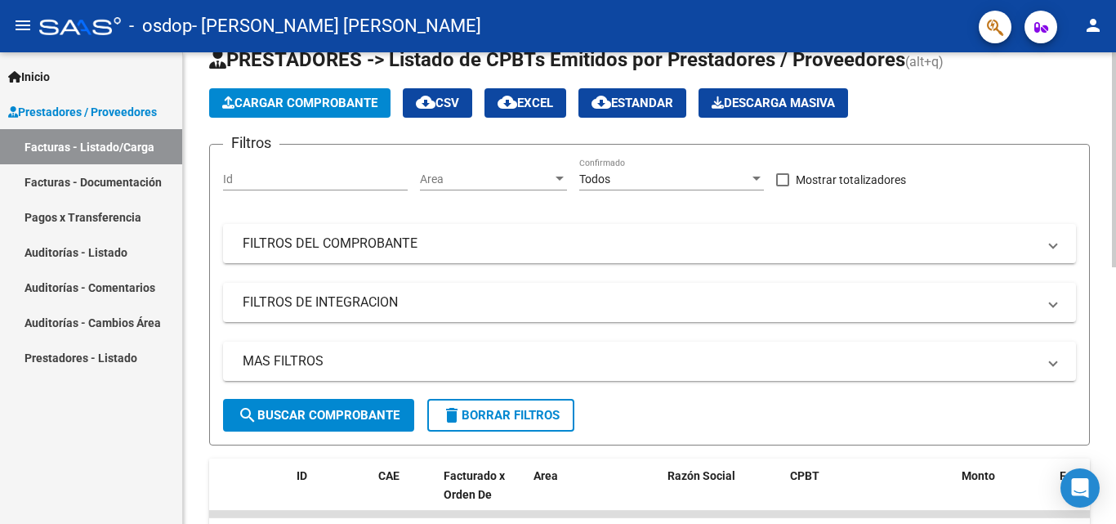
scroll to position [39, 0]
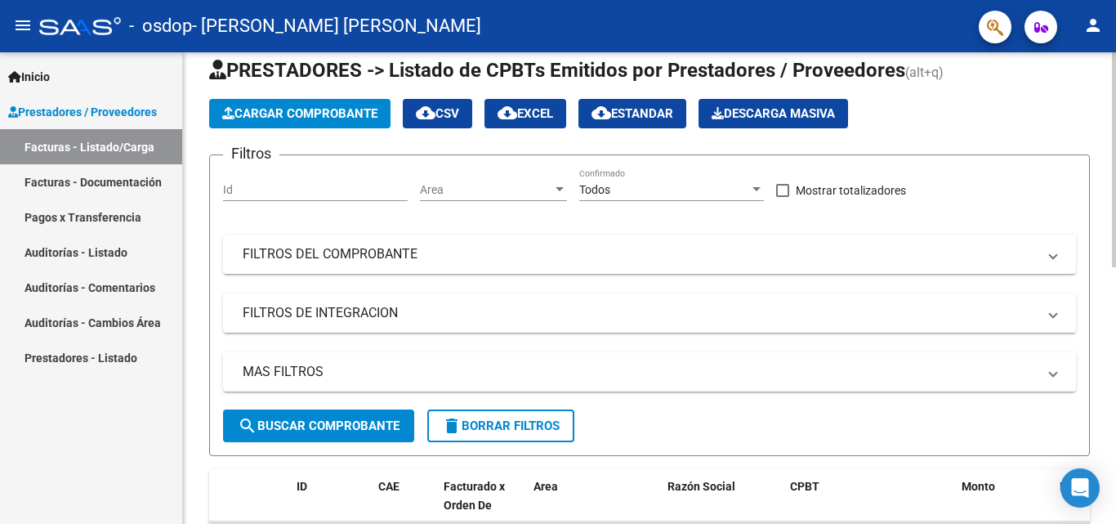
click at [1114, 253] on div at bounding box center [1114, 177] width 4 height 215
click at [311, 105] on button "Cargar Comprobante" at bounding box center [299, 113] width 181 height 29
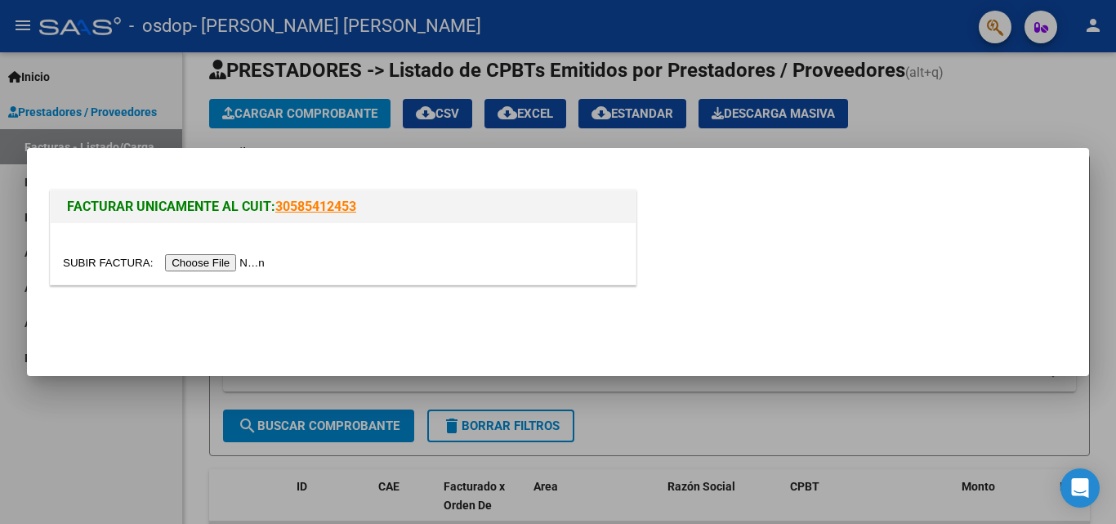
click at [248, 266] on input "file" at bounding box center [166, 262] width 207 height 17
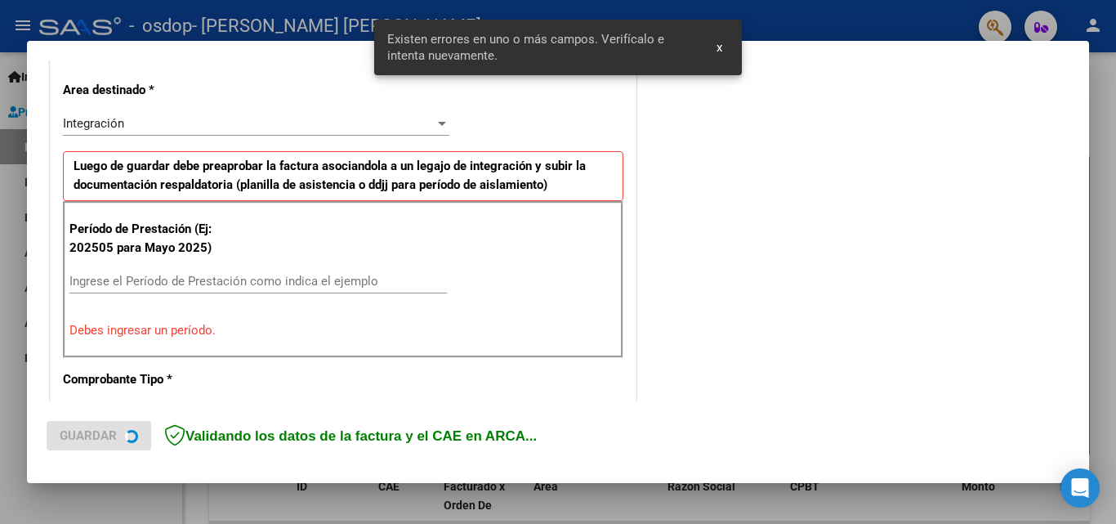
scroll to position [369, 0]
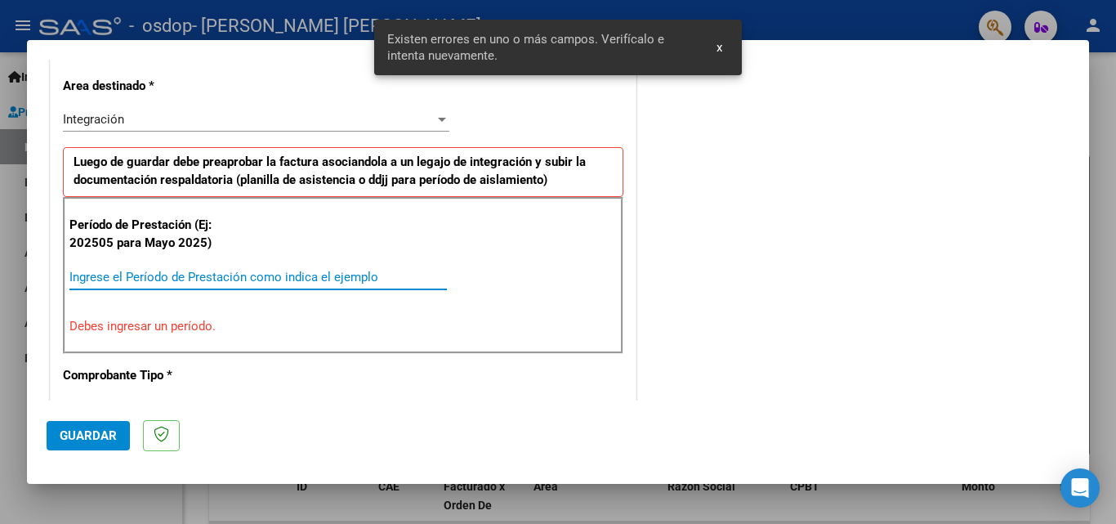
click at [123, 283] on input "Ingrese el Período de Prestación como indica el ejemplo" at bounding box center [258, 277] width 378 height 15
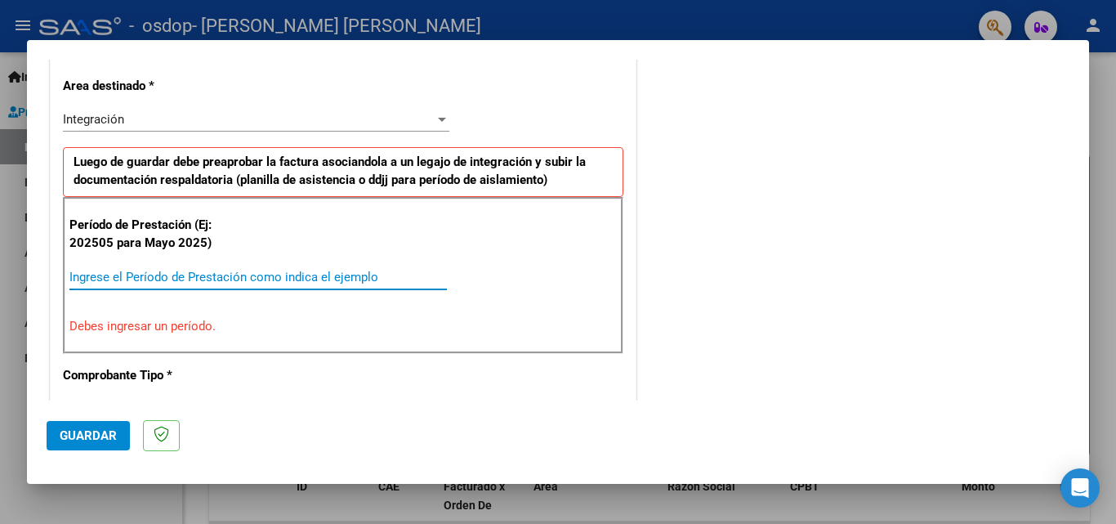
click at [123, 278] on input "Ingrese el Período de Prestación como indica el ejemplo" at bounding box center [258, 277] width 378 height 15
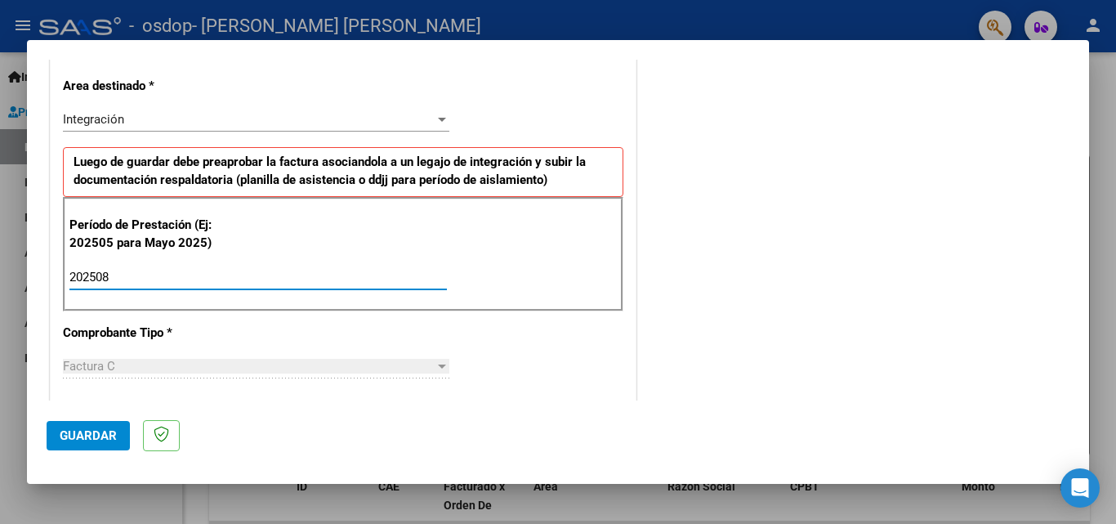
type input "202508"
click at [438, 369] on div at bounding box center [442, 366] width 15 height 13
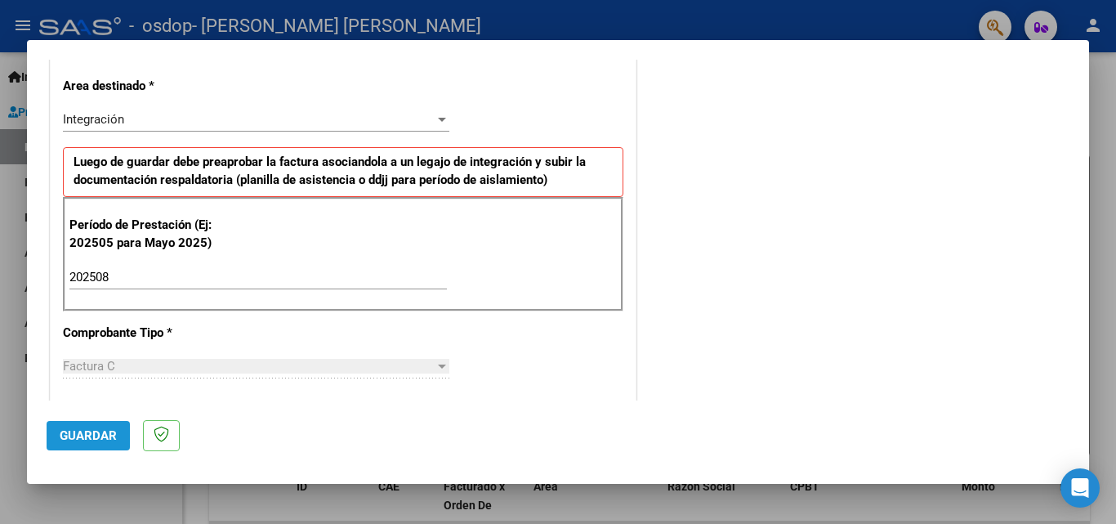
click at [84, 437] on span "Guardar" at bounding box center [88, 435] width 57 height 15
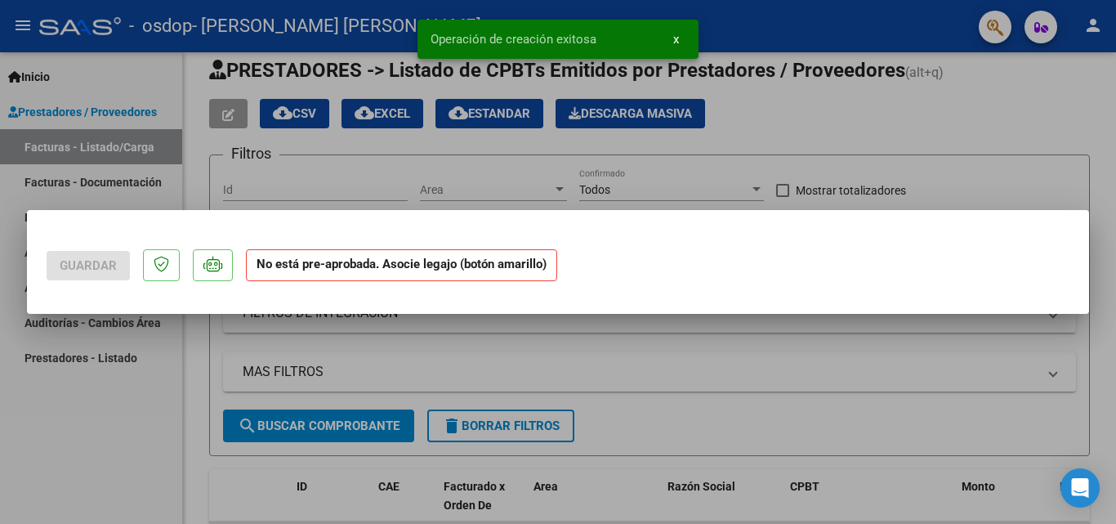
scroll to position [0, 0]
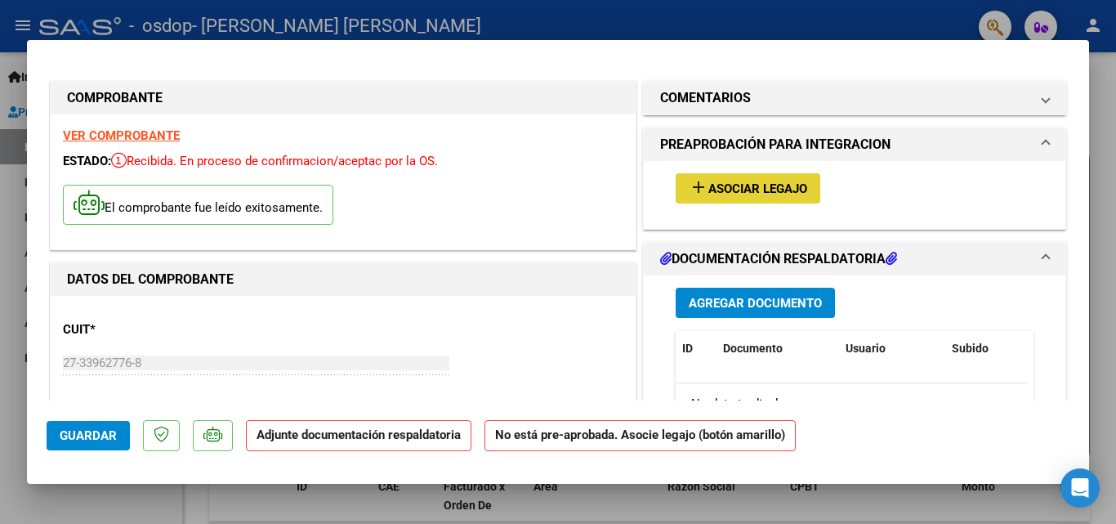
click at [719, 193] on span "Asociar Legajo" at bounding box center [758, 188] width 99 height 15
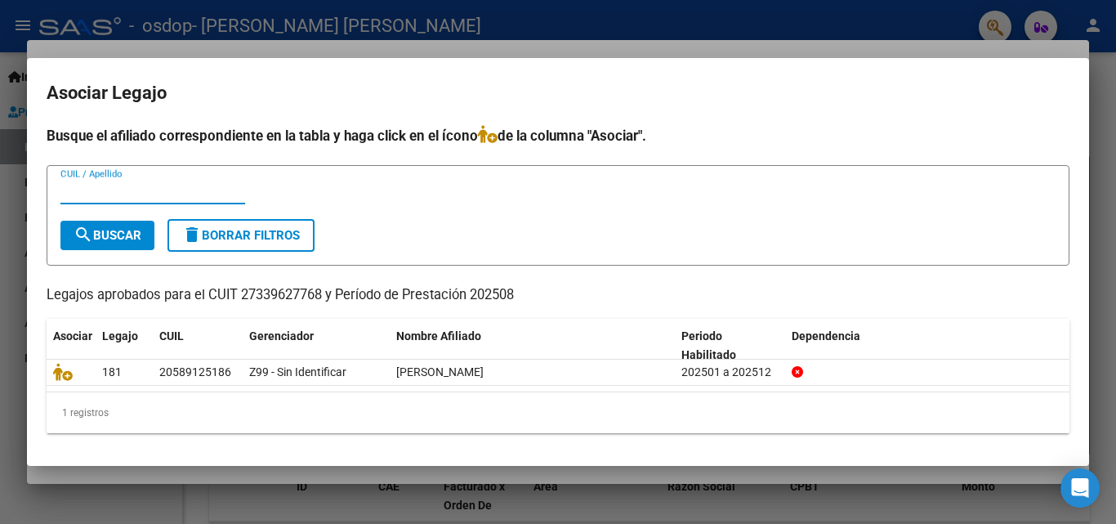
click at [82, 195] on input "CUIL / Apellido" at bounding box center [152, 191] width 185 height 15
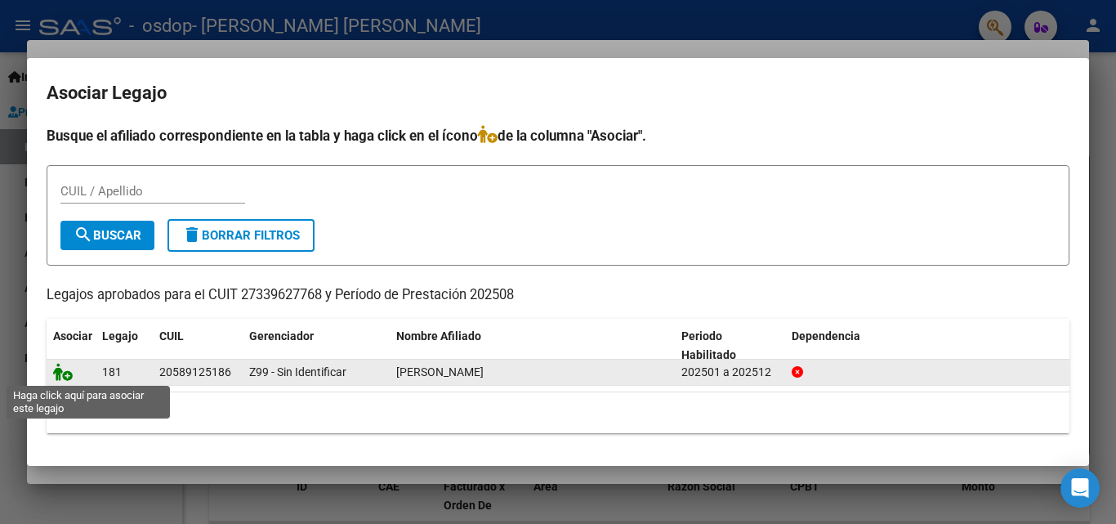
click at [63, 371] on icon at bounding box center [63, 372] width 20 height 18
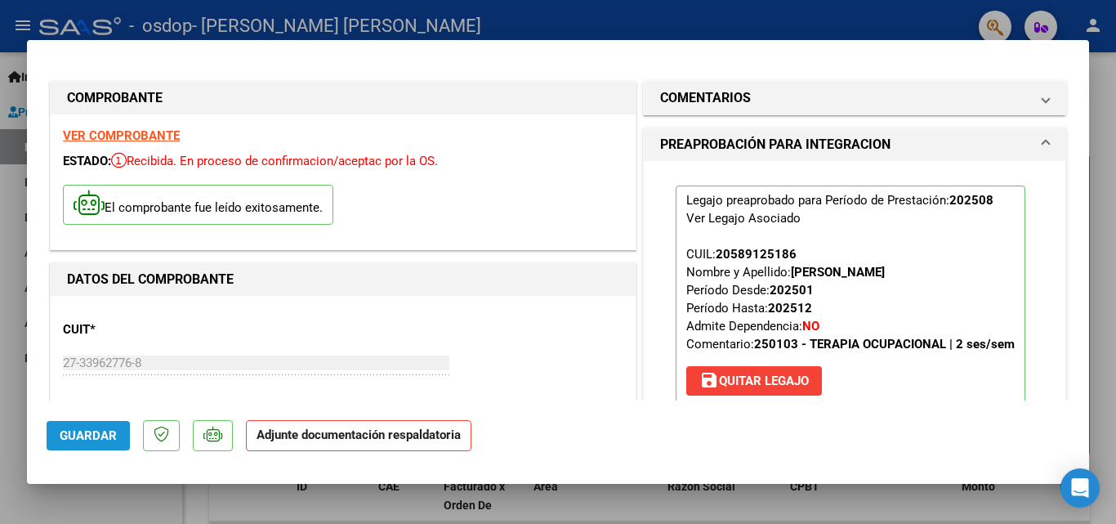
click at [85, 435] on span "Guardar" at bounding box center [88, 435] width 57 height 15
click at [118, 136] on strong "VER COMPROBANTE" at bounding box center [121, 135] width 117 height 15
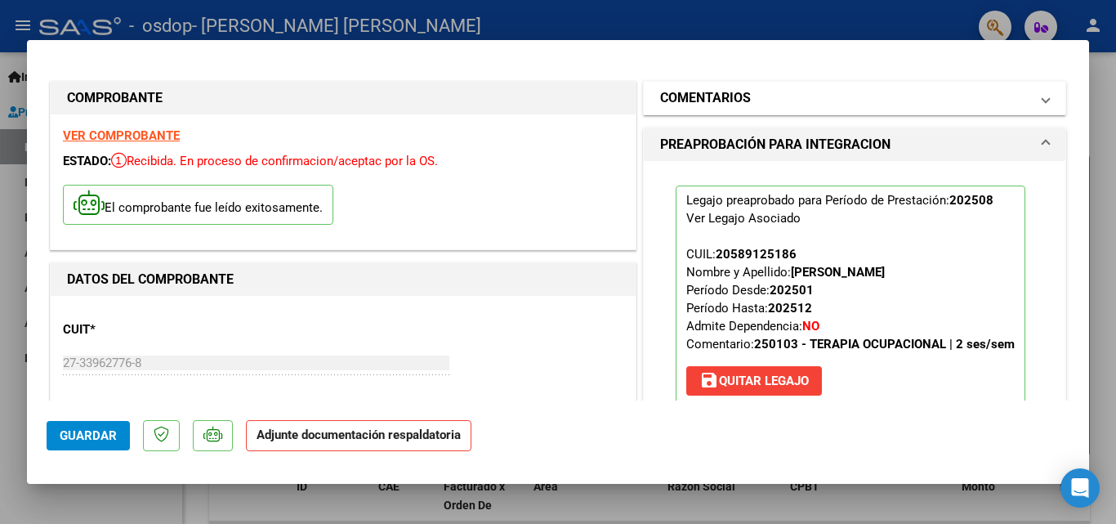
click at [1043, 102] on span at bounding box center [1046, 98] width 7 height 20
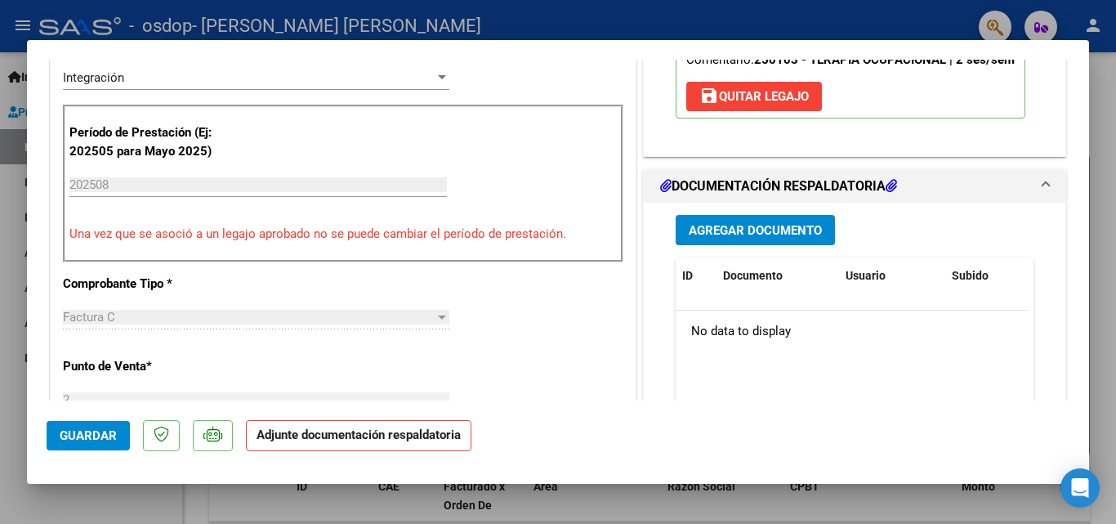
scroll to position [454, 0]
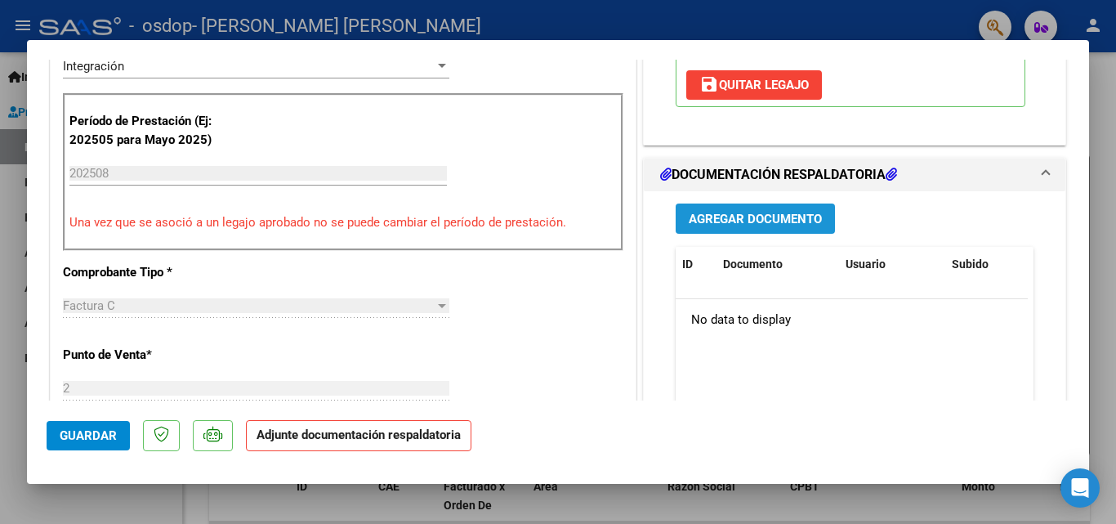
click at [718, 221] on span "Agregar Documento" at bounding box center [755, 219] width 133 height 15
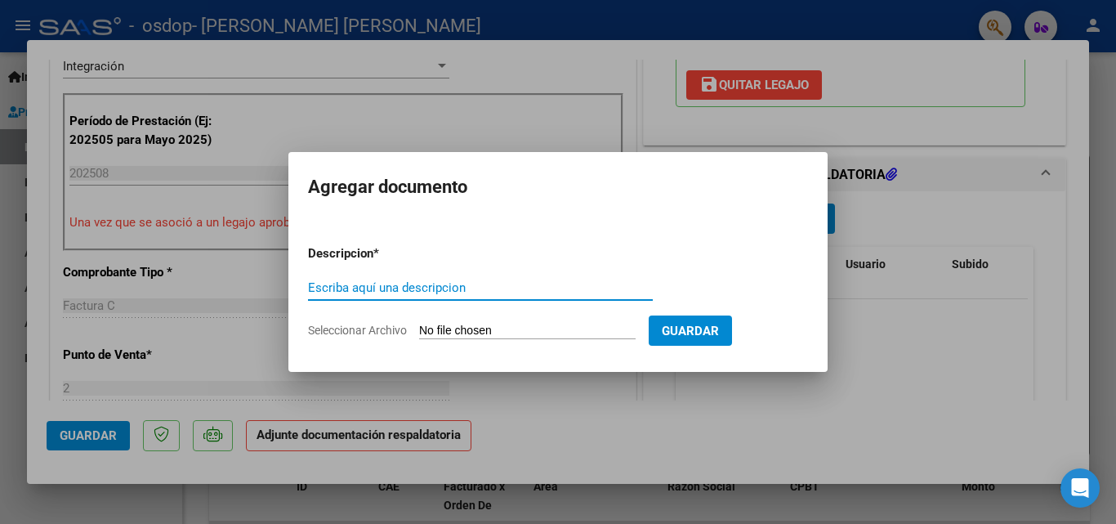
click at [395, 293] on input "Escriba aquí una descripcion" at bounding box center [480, 287] width 345 height 15
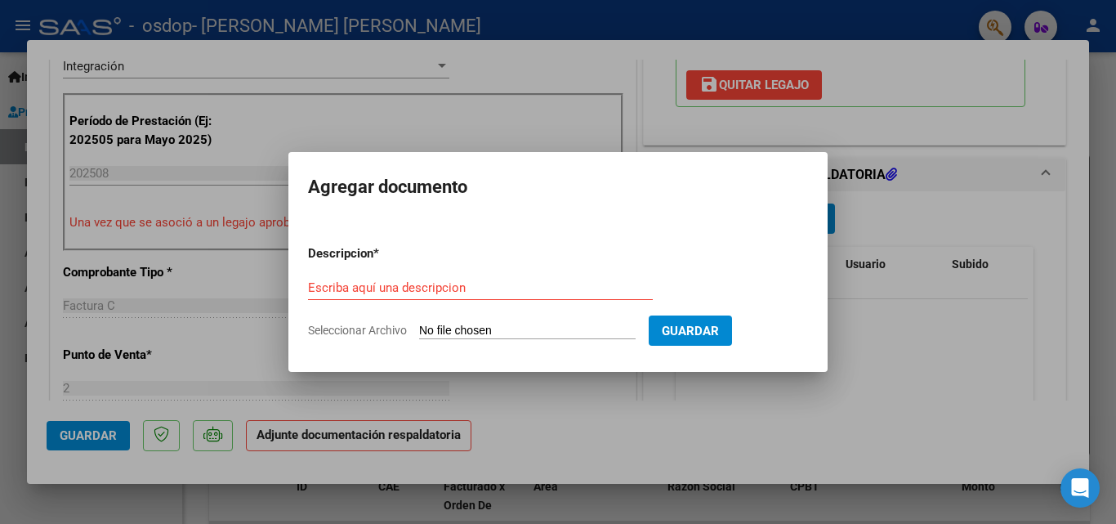
click at [609, 397] on div at bounding box center [558, 262] width 1116 height 524
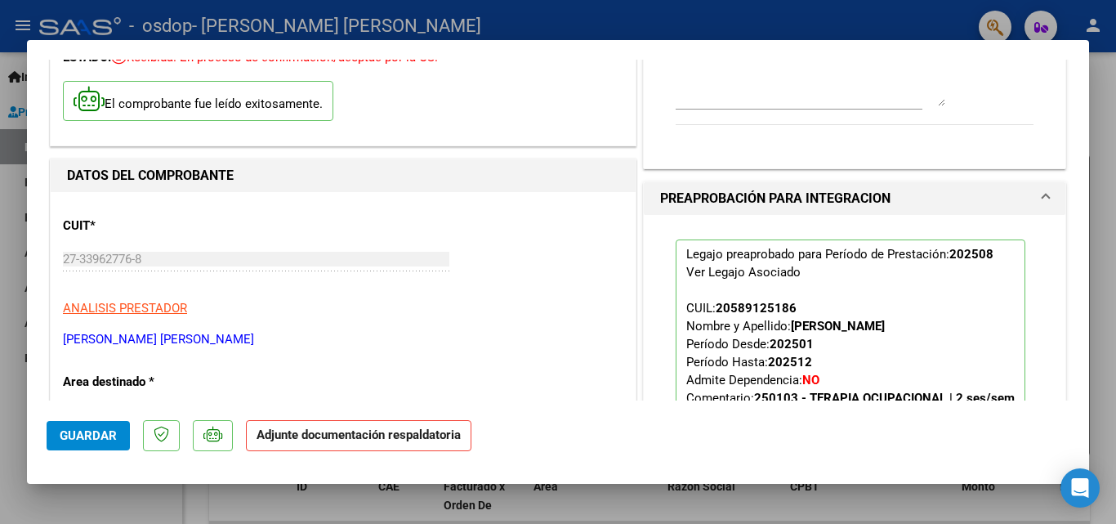
scroll to position [0, 0]
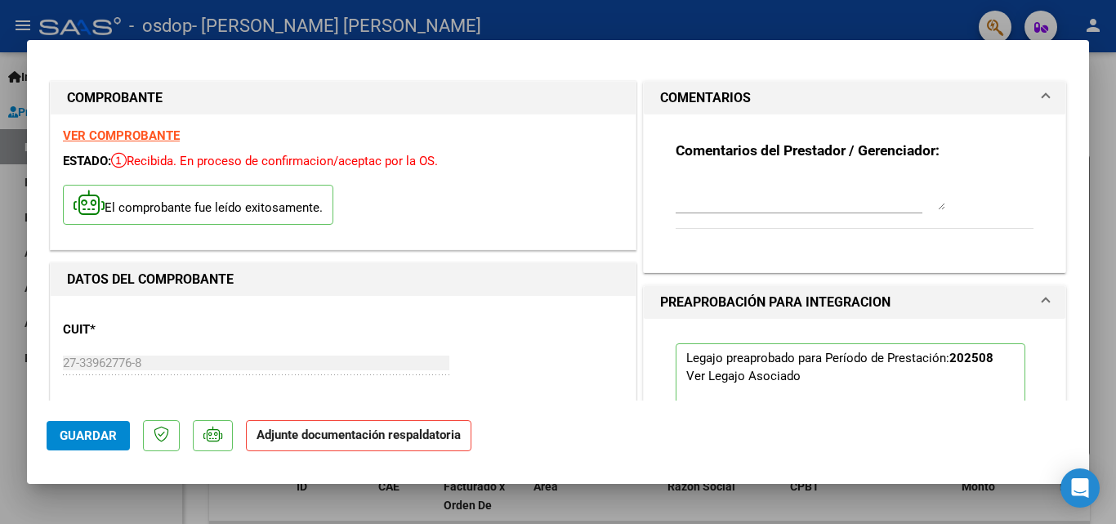
click at [774, 503] on div at bounding box center [558, 262] width 1116 height 524
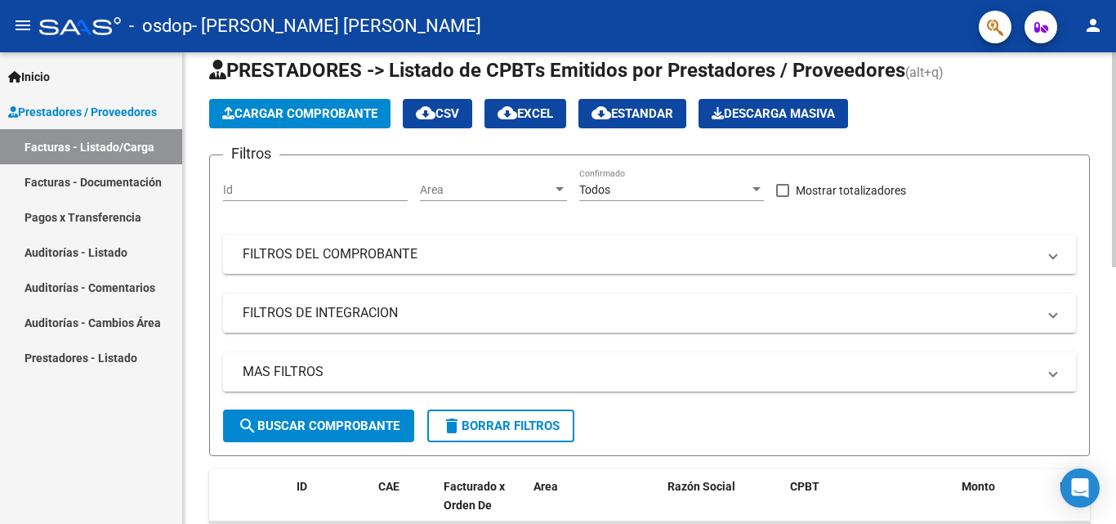
drag, startPoint x: 1111, startPoint y: 225, endPoint x: 1116, endPoint y: 271, distance: 45.9
click at [1116, 271] on div "Video tutorial PRESTADORES -> Listado de CPBTs Emitidos por Prestadores / Prove…" at bounding box center [651, 524] width 937 height 1023
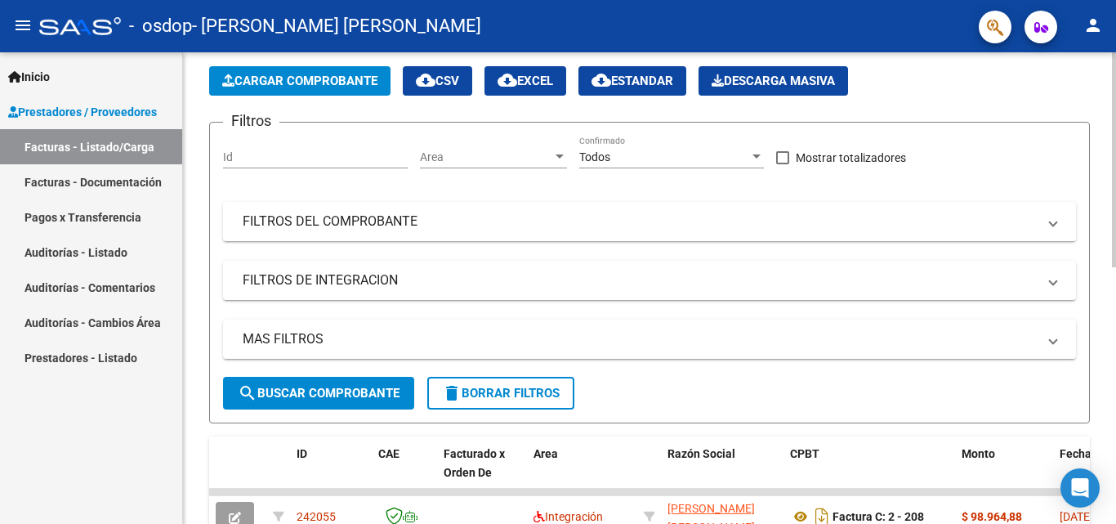
click at [1114, 289] on div at bounding box center [1114, 193] width 4 height 215
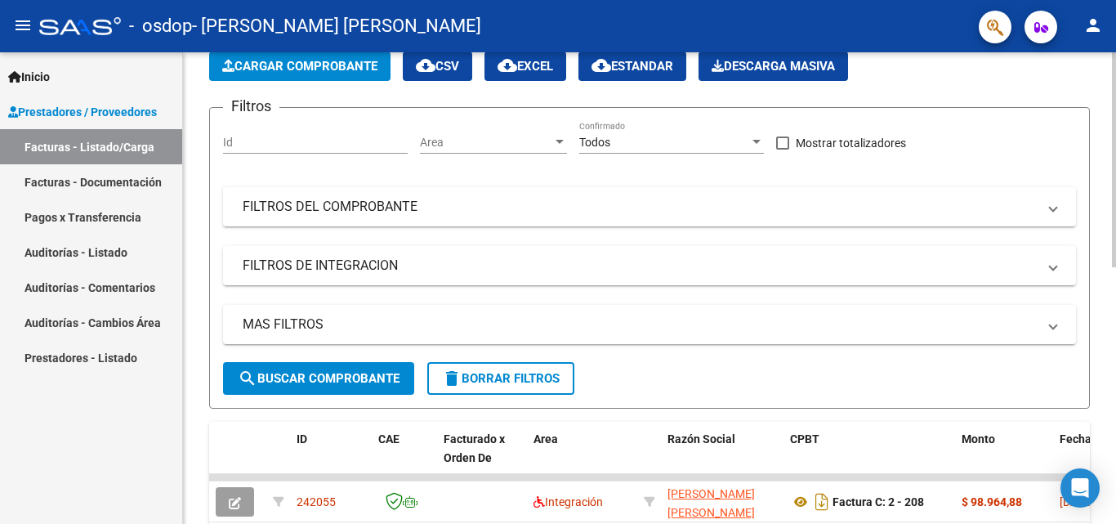
click at [1113, 297] on div at bounding box center [1114, 199] width 4 height 215
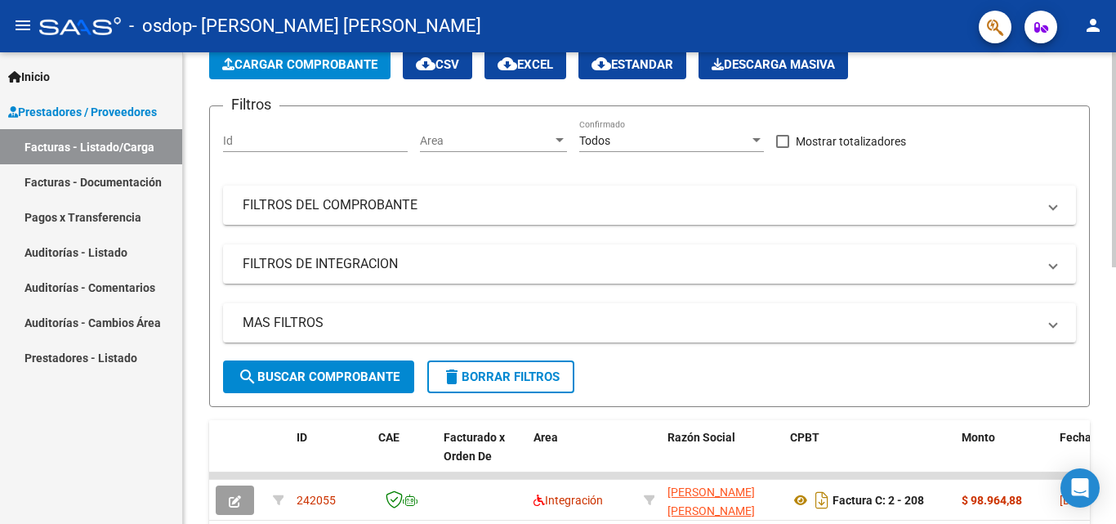
click at [1102, 328] on div "Video tutorial PRESTADORES -> Listado de CPBTs Emitidos por Prestadores / Prove…" at bounding box center [649, 475] width 933 height 1023
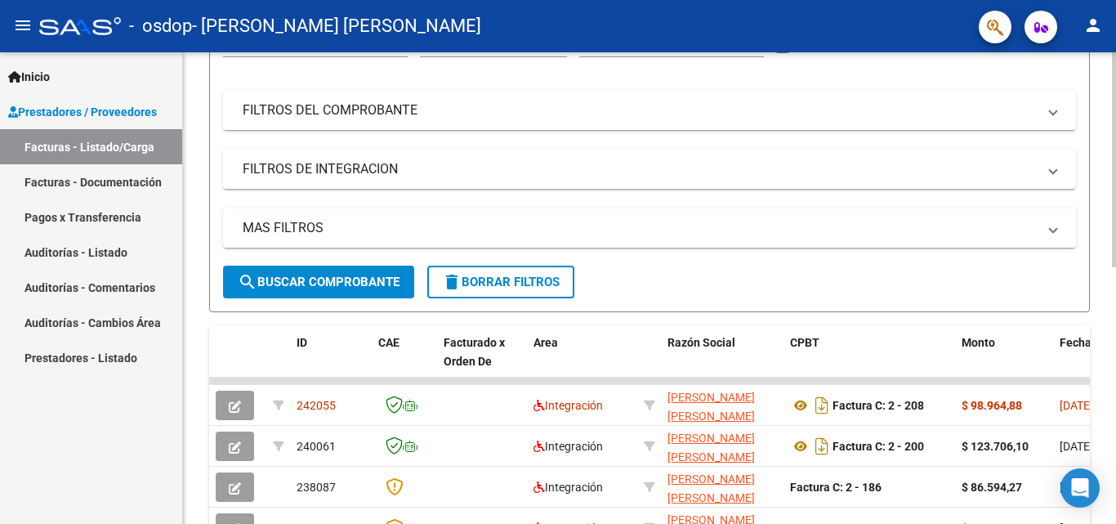
scroll to position [207, 0]
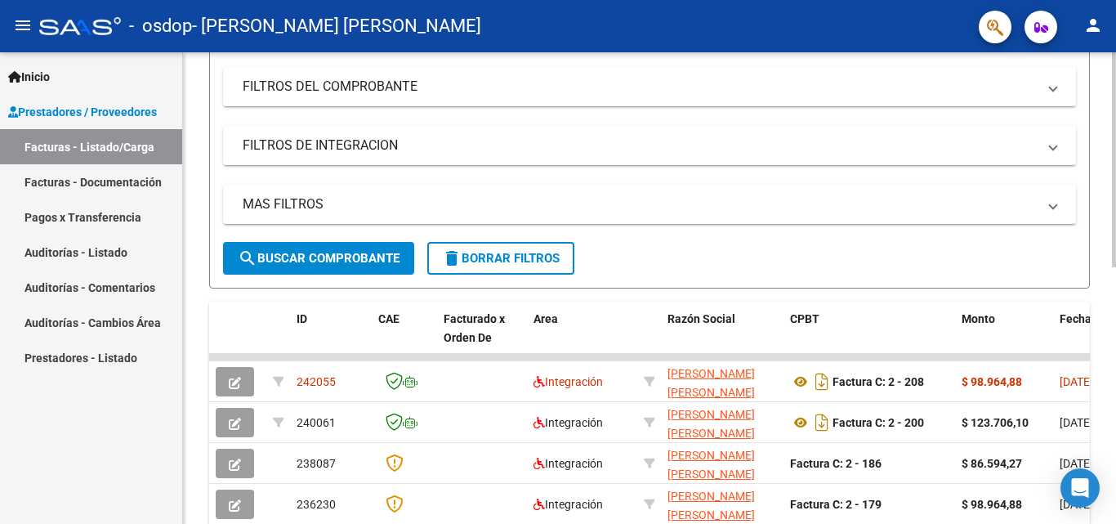
click at [1116, 353] on div at bounding box center [1114, 256] width 4 height 215
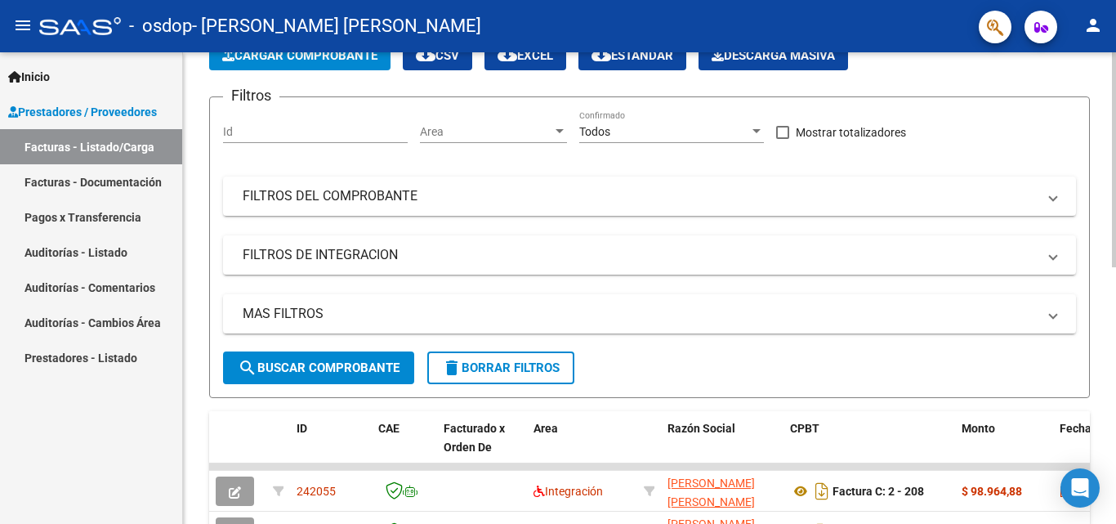
scroll to position [106, 0]
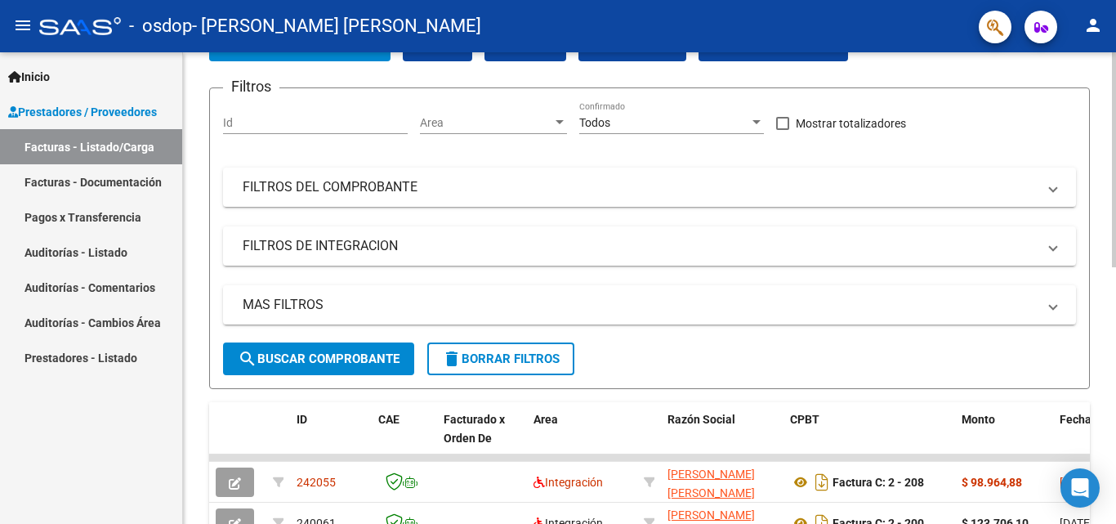
click at [1112, 145] on div at bounding box center [1114, 209] width 4 height 215
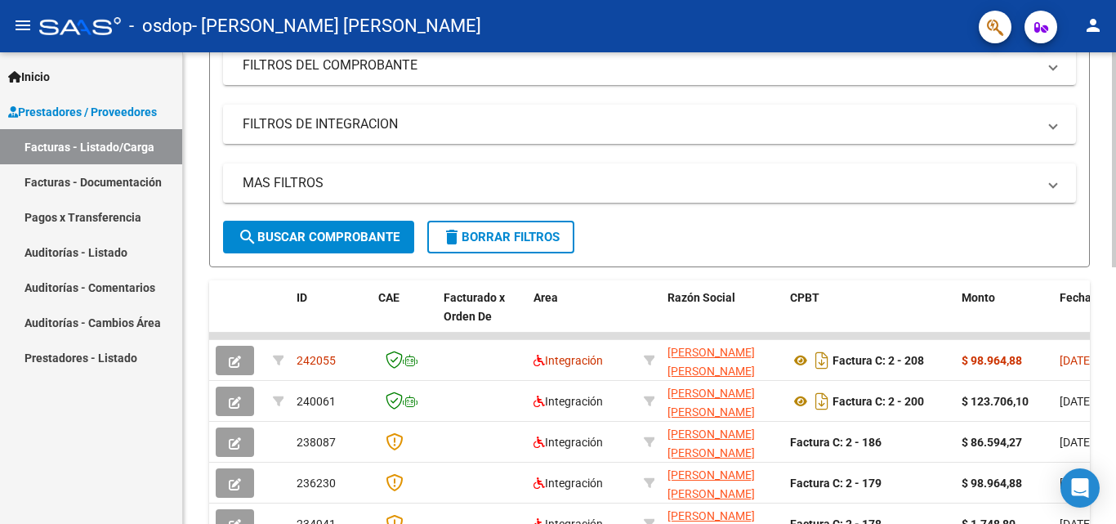
scroll to position [235, 0]
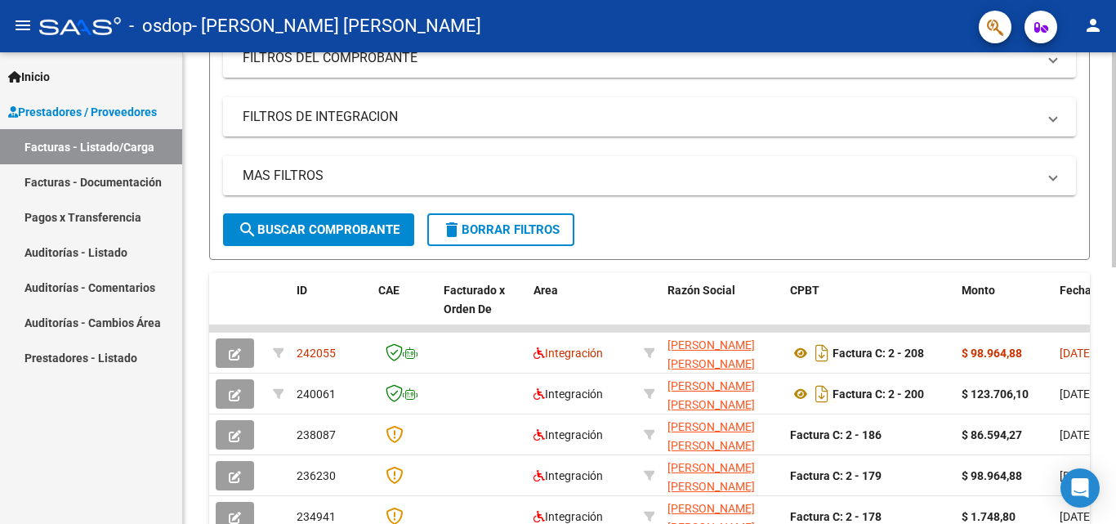
click at [1116, 346] on div at bounding box center [1114, 269] width 4 height 215
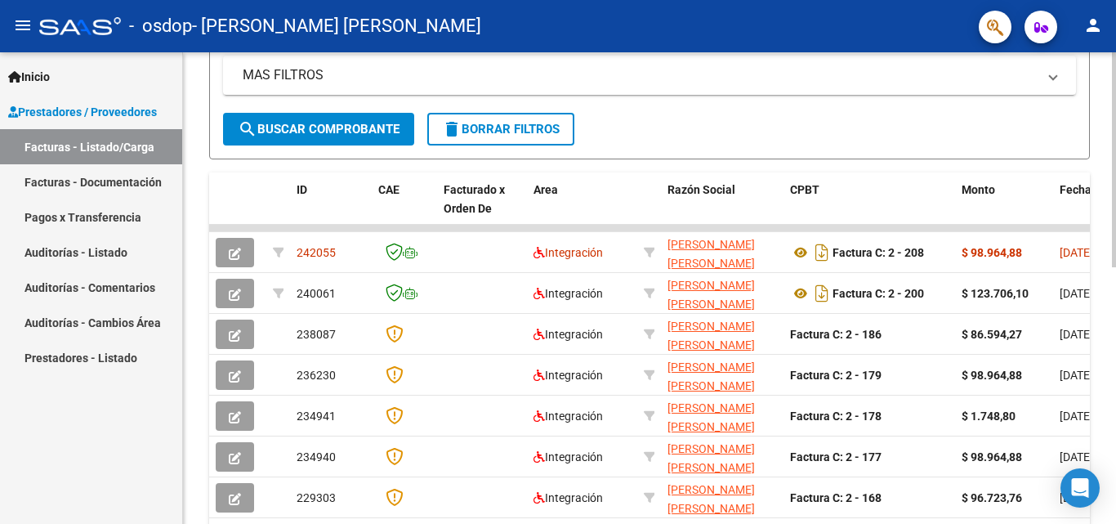
scroll to position [348, 0]
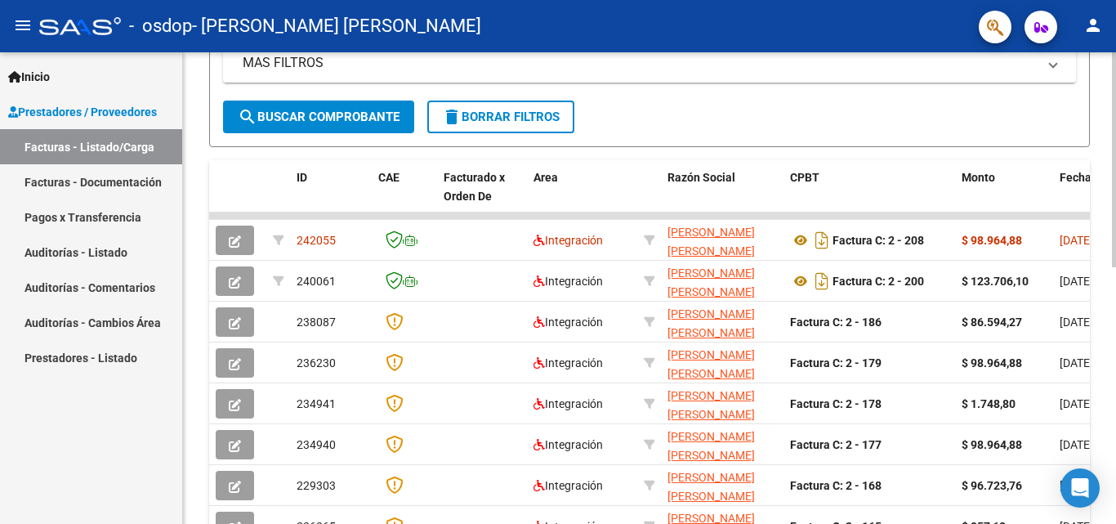
click at [1116, 331] on div at bounding box center [1114, 321] width 4 height 215
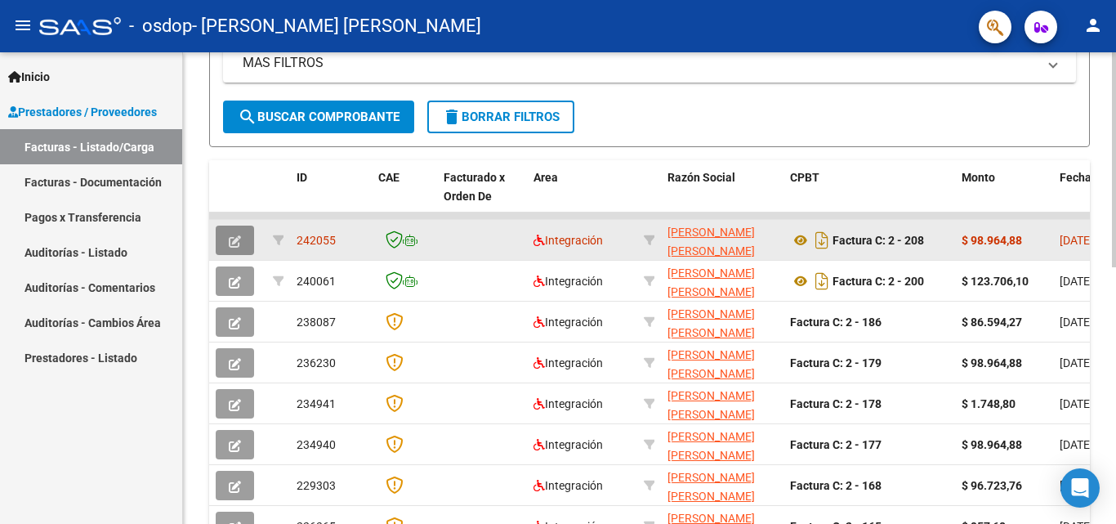
click at [239, 244] on icon "button" at bounding box center [235, 241] width 12 height 12
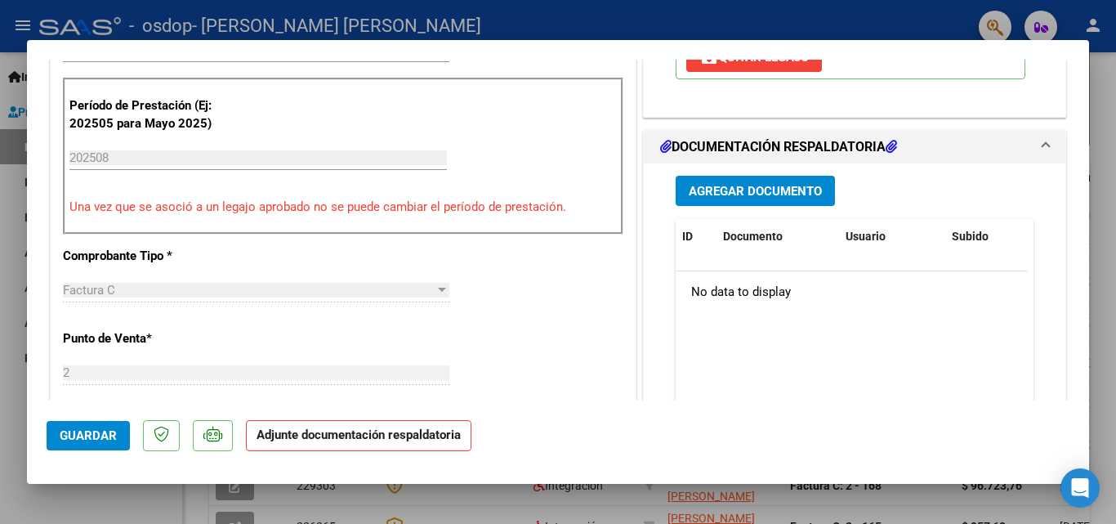
scroll to position [413, 0]
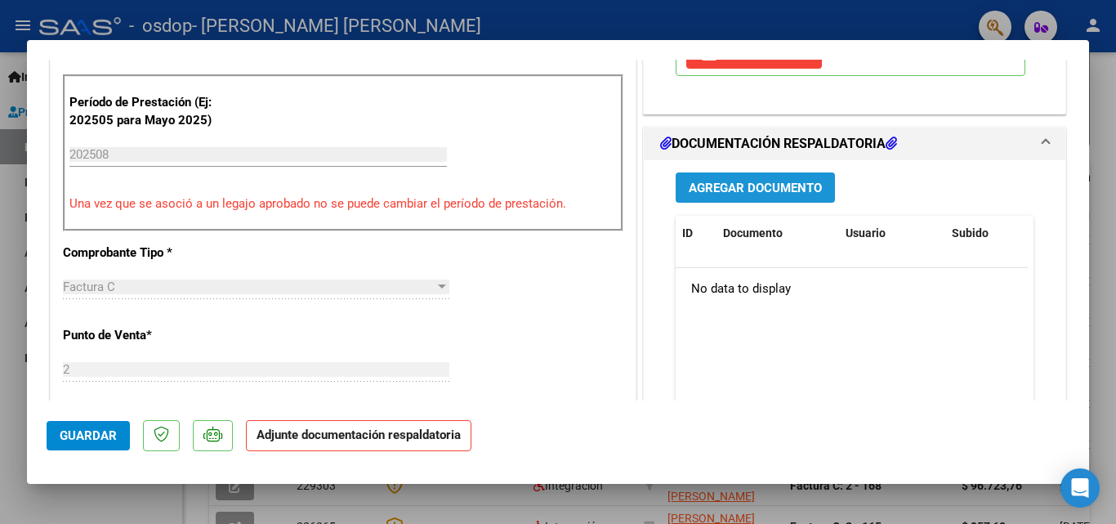
click at [764, 192] on span "Agregar Documento" at bounding box center [755, 188] width 133 height 15
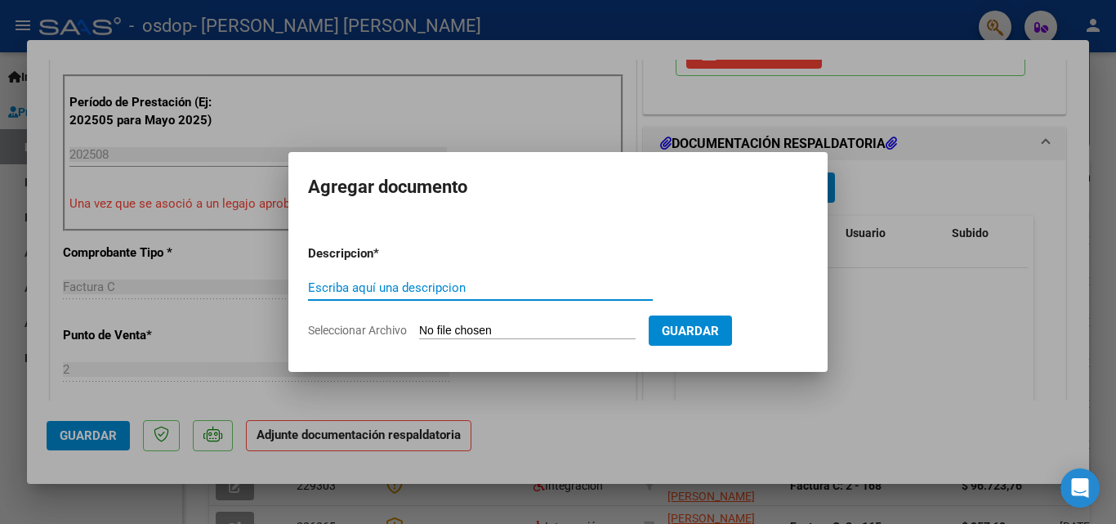
click at [449, 293] on input "Escriba aquí una descripcion" at bounding box center [480, 287] width 345 height 15
type input "planilla de asistencia 8-25"
click at [462, 329] on input "Seleccionar Archivo" at bounding box center [527, 332] width 217 height 16
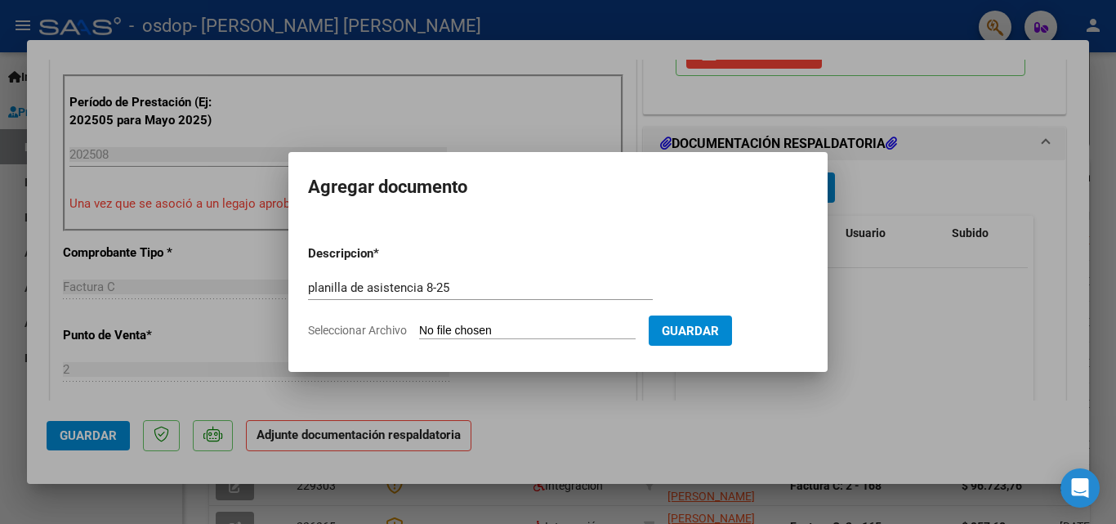
type input "C:\fakepath\planilla de asistencia 8-25.pdf"
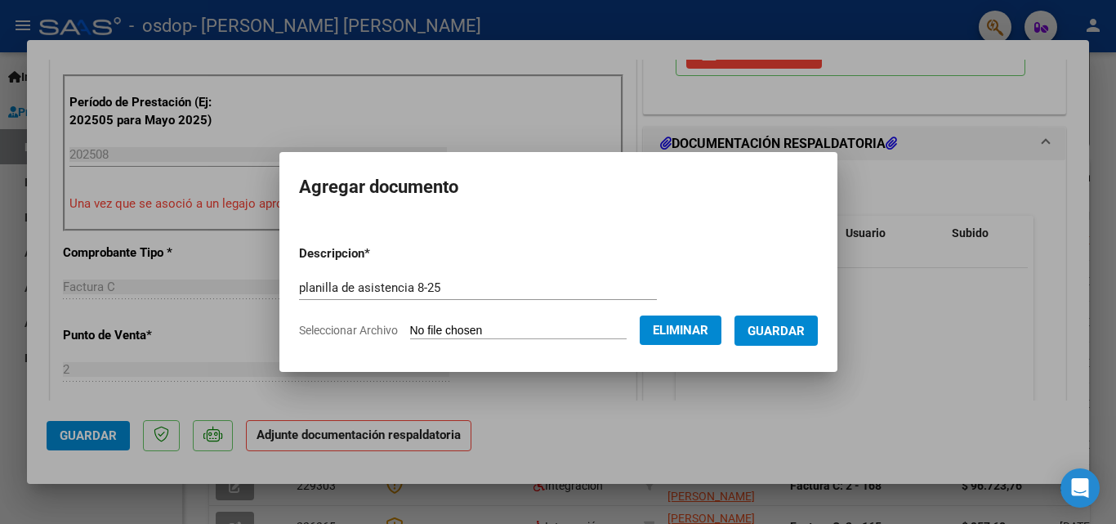
click at [790, 333] on span "Guardar" at bounding box center [776, 331] width 57 height 15
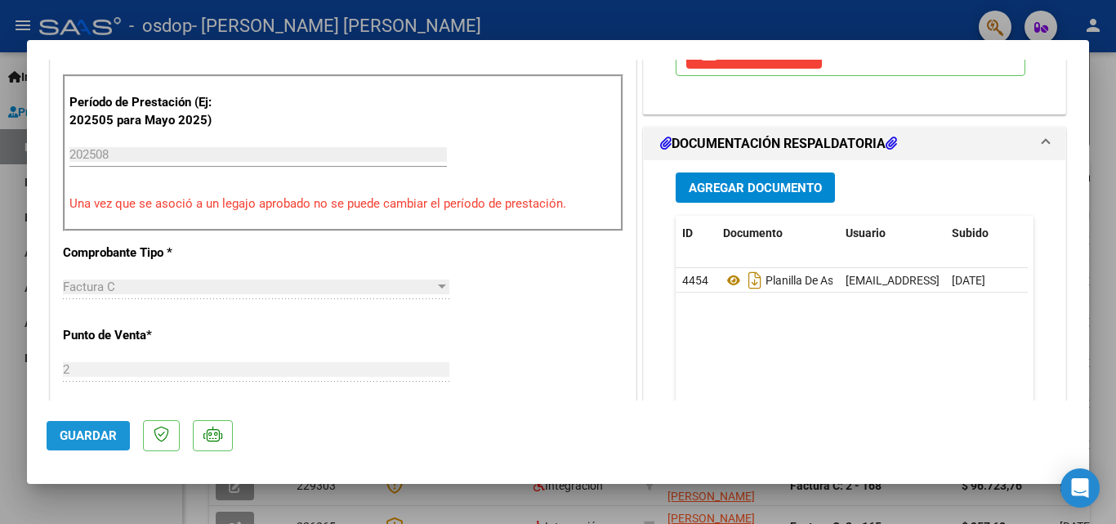
click at [84, 442] on span "Guardar" at bounding box center [88, 435] width 57 height 15
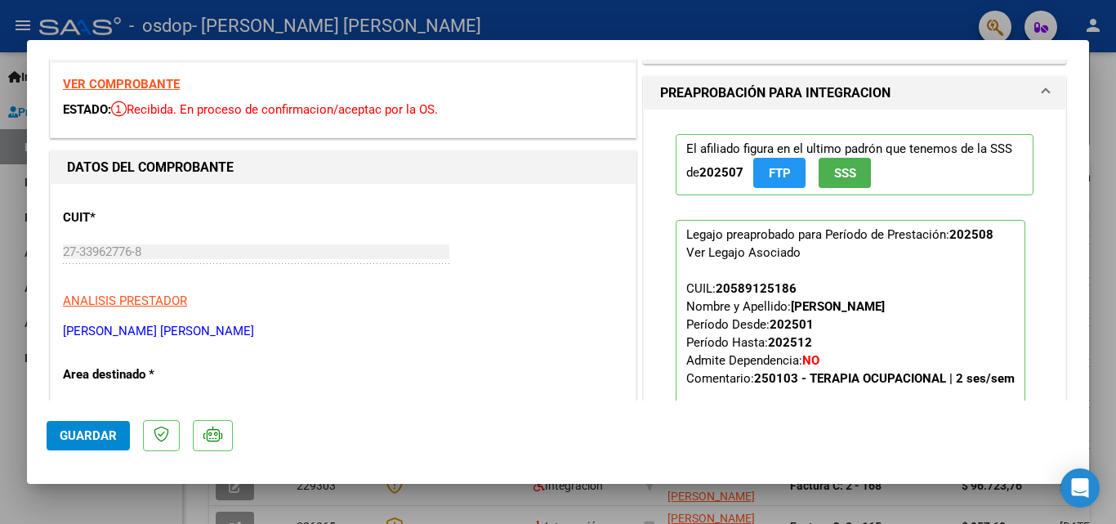
scroll to position [0, 0]
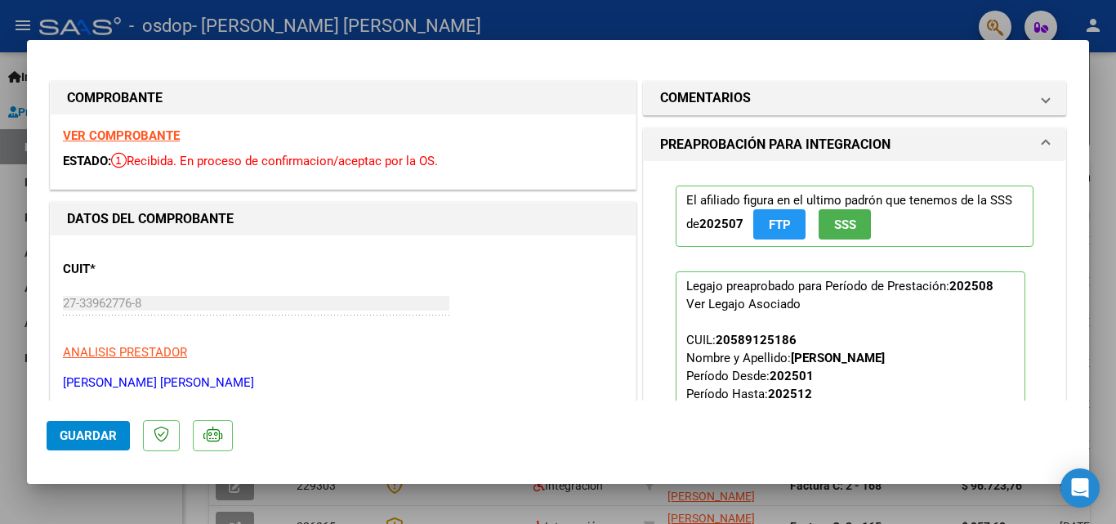
click at [96, 436] on span "Guardar" at bounding box center [88, 435] width 57 height 15
click at [450, 23] on div at bounding box center [558, 262] width 1116 height 524
type input "$ 0,00"
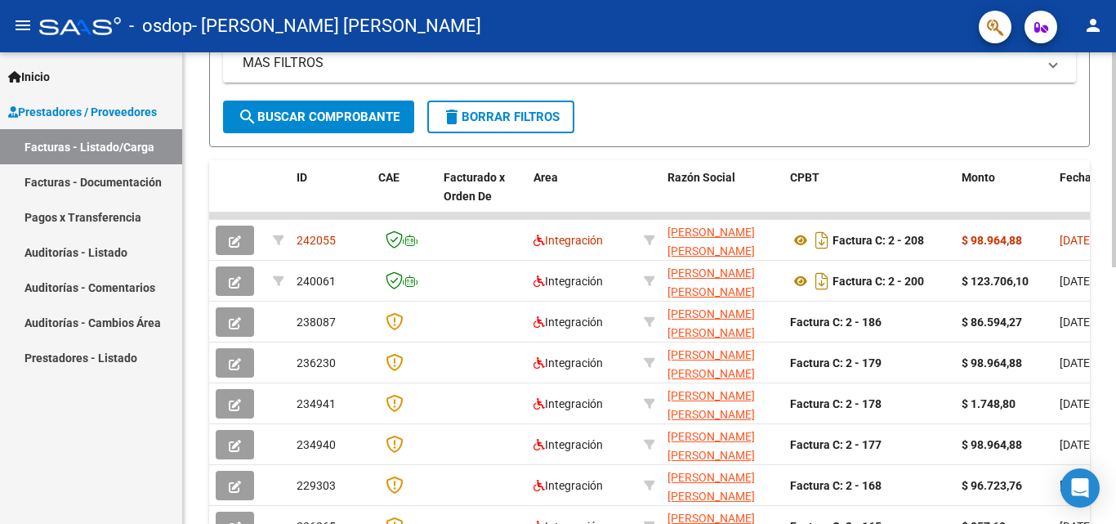
scroll to position [414, 0]
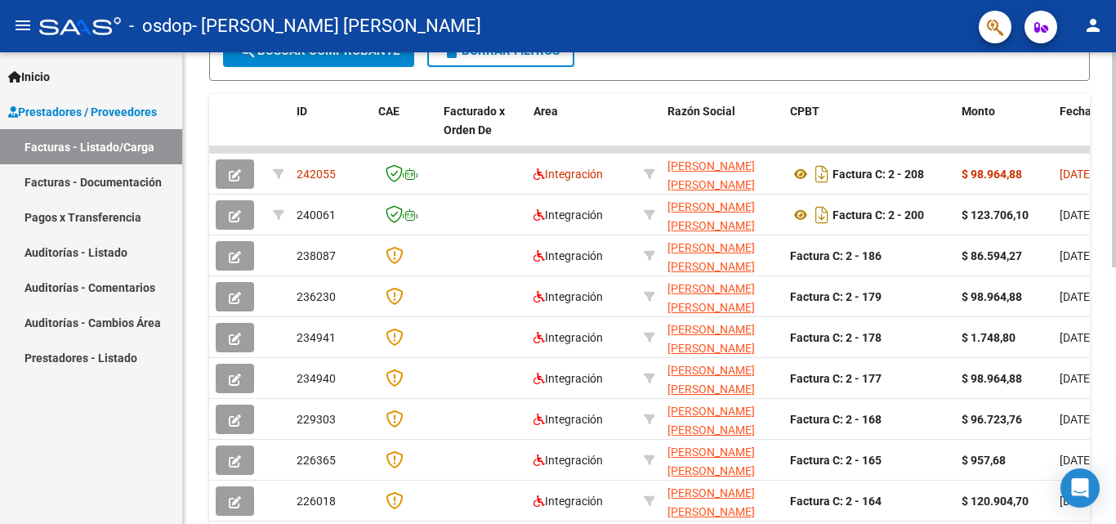
click at [1116, 428] on div at bounding box center [1114, 352] width 4 height 215
drag, startPoint x: 713, startPoint y: 152, endPoint x: 736, endPoint y: 153, distance: 22.1
click at [736, 153] on datatable-body-cell at bounding box center [722, 149] width 123 height 7
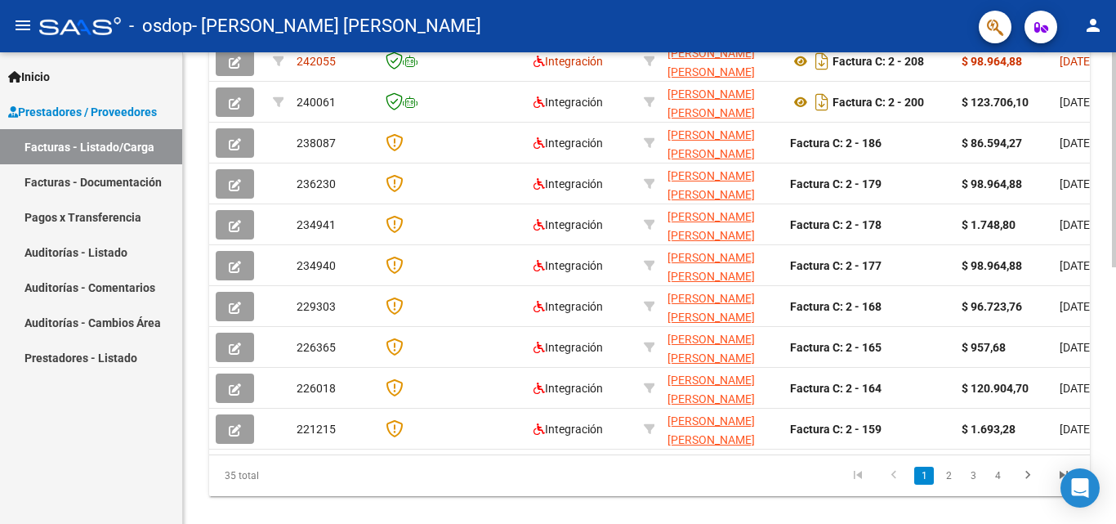
scroll to position [565, 0]
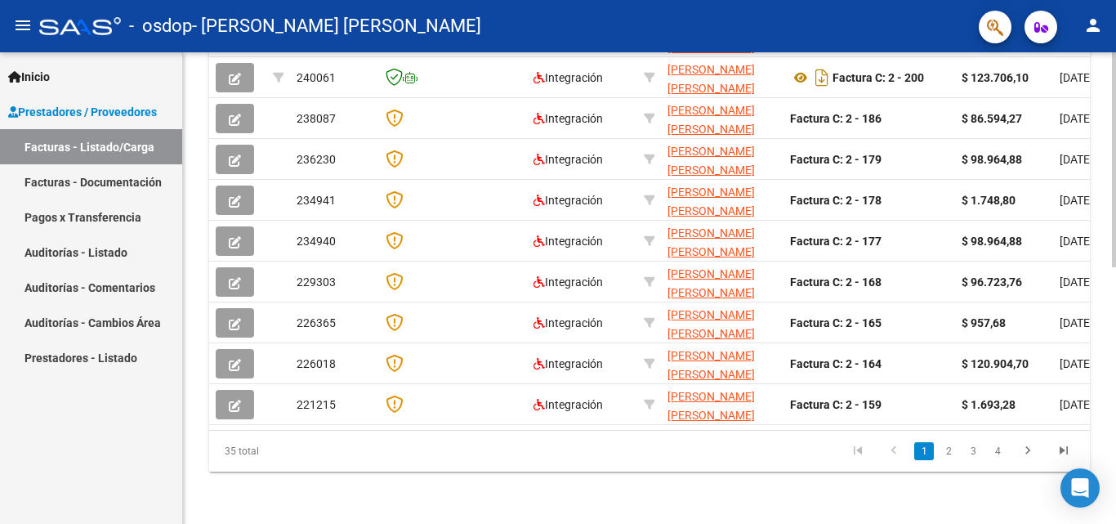
click at [1116, 441] on div at bounding box center [1114, 416] width 4 height 215
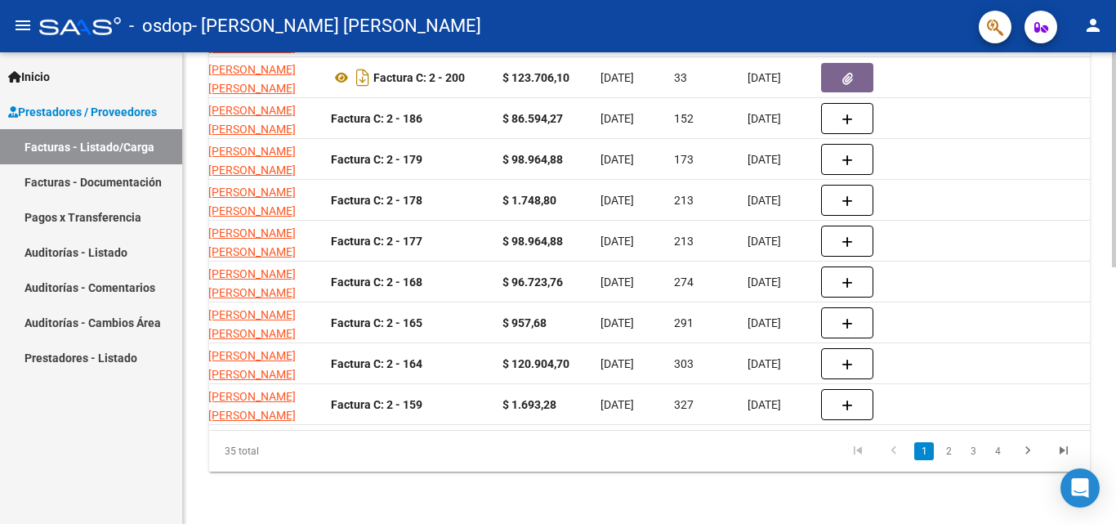
scroll to position [0, 585]
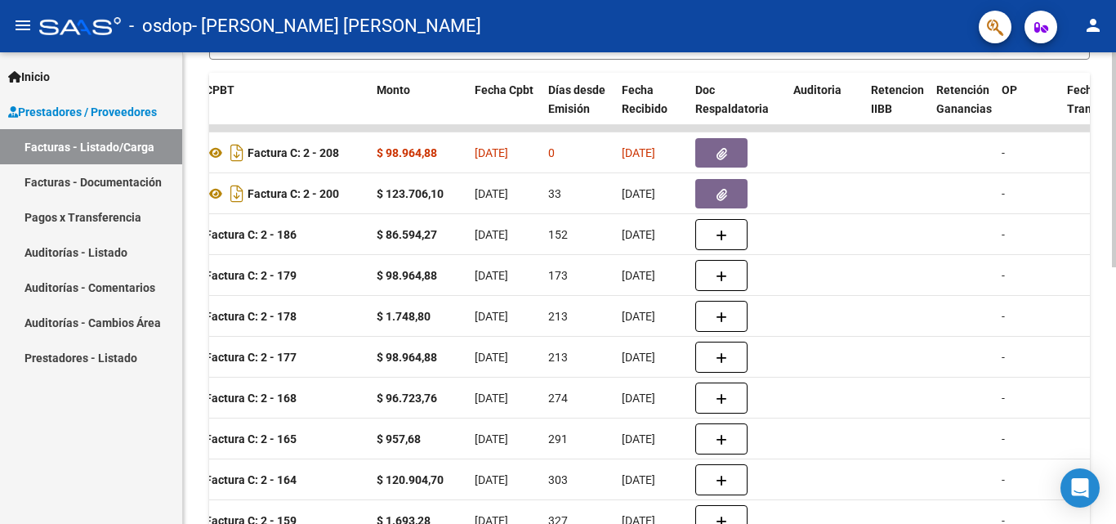
click at [1115, 315] on div at bounding box center [1114, 362] width 4 height 215
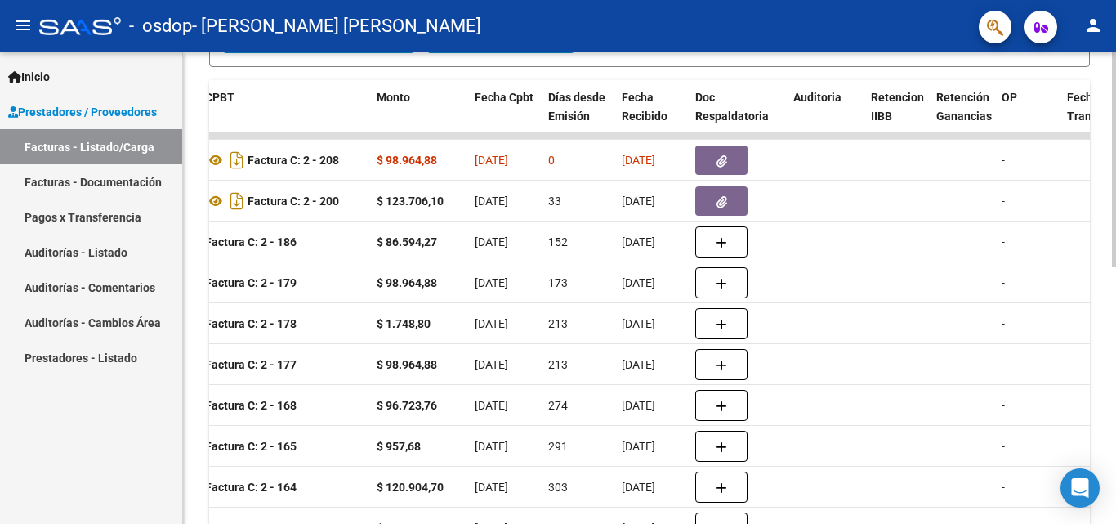
scroll to position [565, 0]
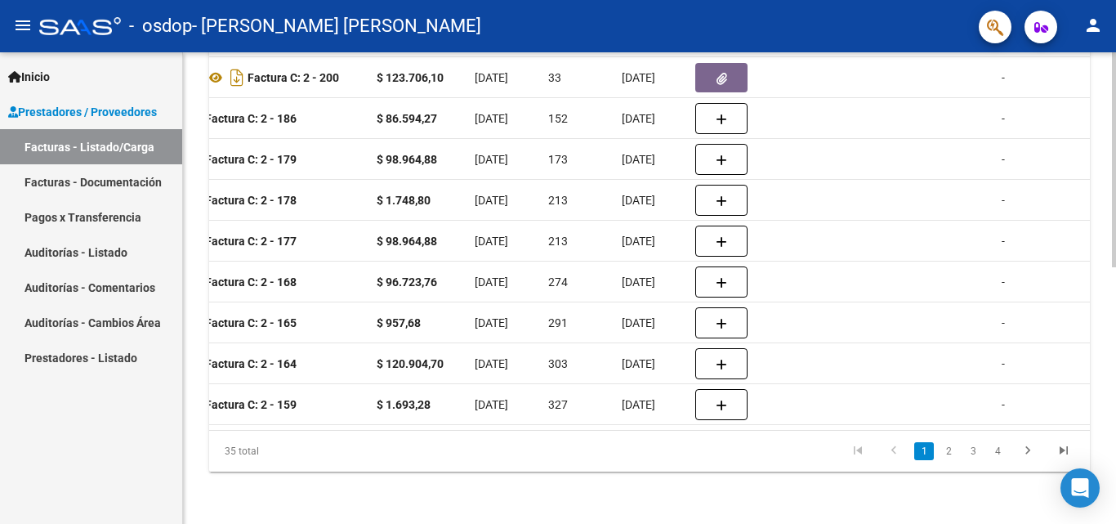
click at [1116, 443] on div at bounding box center [1114, 416] width 4 height 215
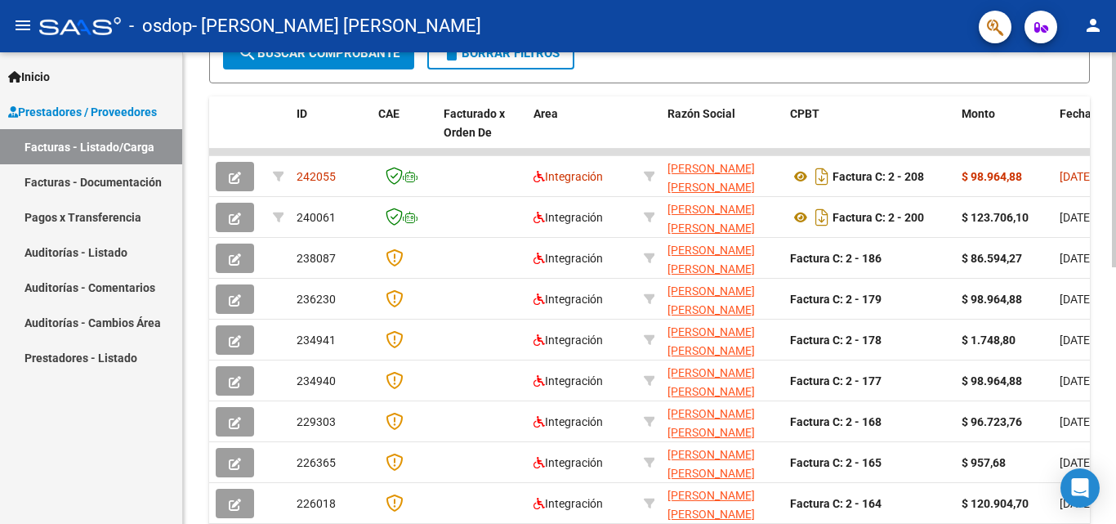
scroll to position [398, 0]
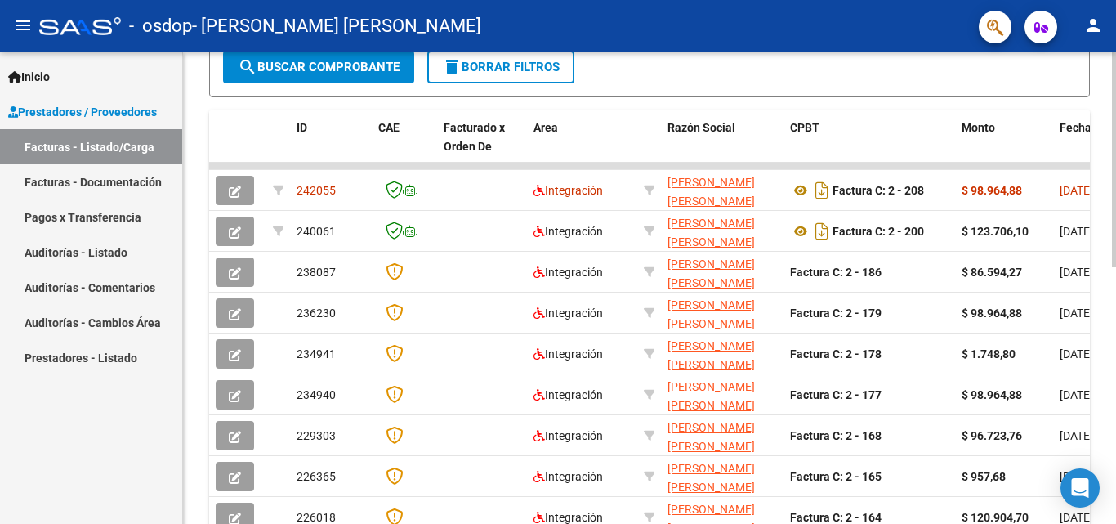
click at [1116, 284] on div at bounding box center [1114, 345] width 4 height 215
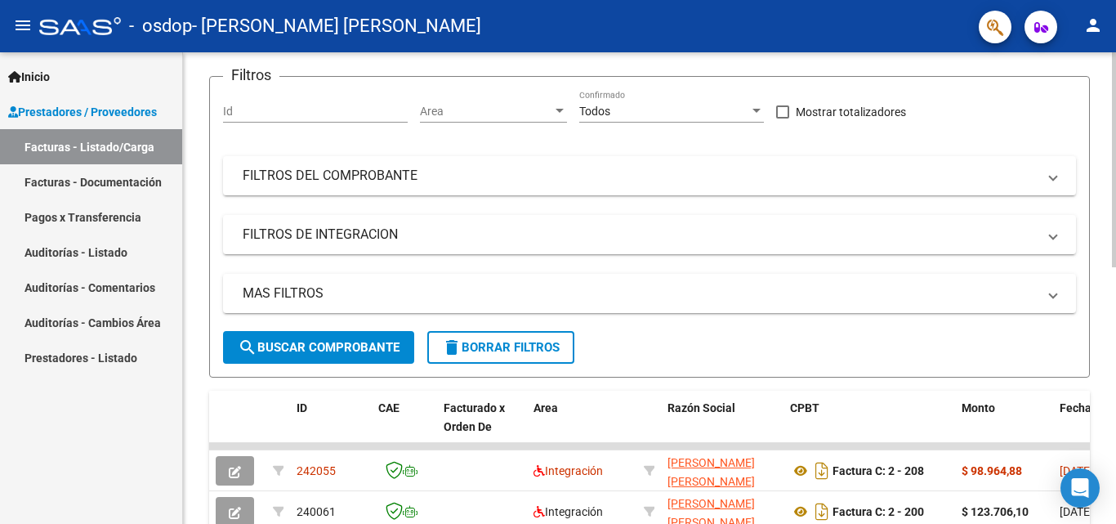
scroll to position [38, 0]
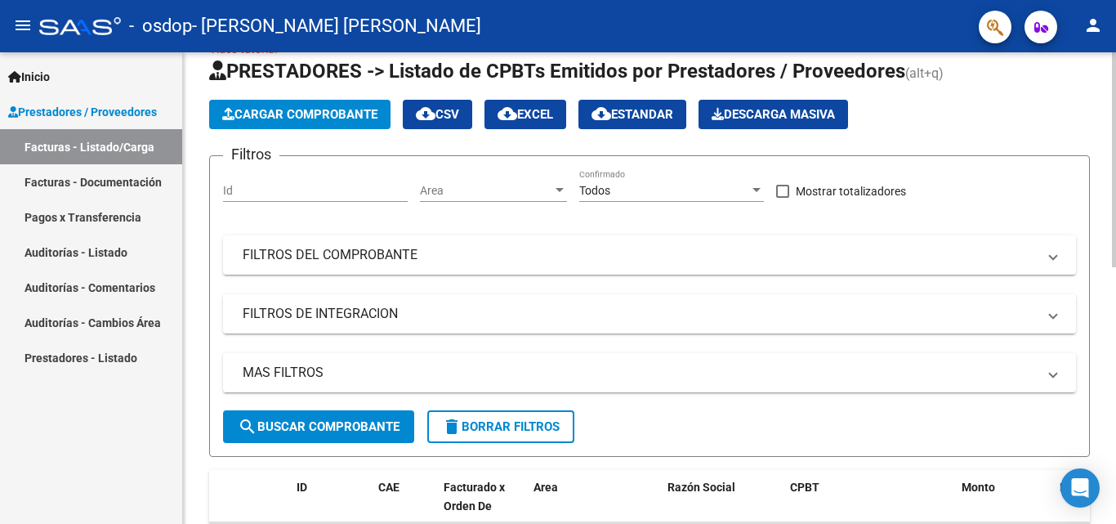
click at [1116, 121] on div at bounding box center [1114, 177] width 4 height 215
